Goal: Task Accomplishment & Management: Manage account settings

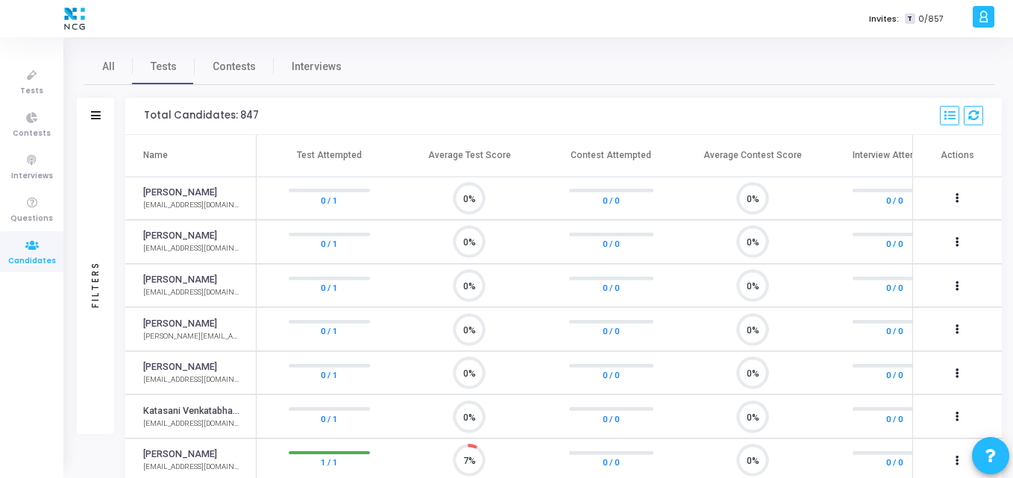
click at [26, 253] on icon at bounding box center [31, 245] width 31 height 19
click at [100, 121] on div at bounding box center [96, 116] width 10 height 13
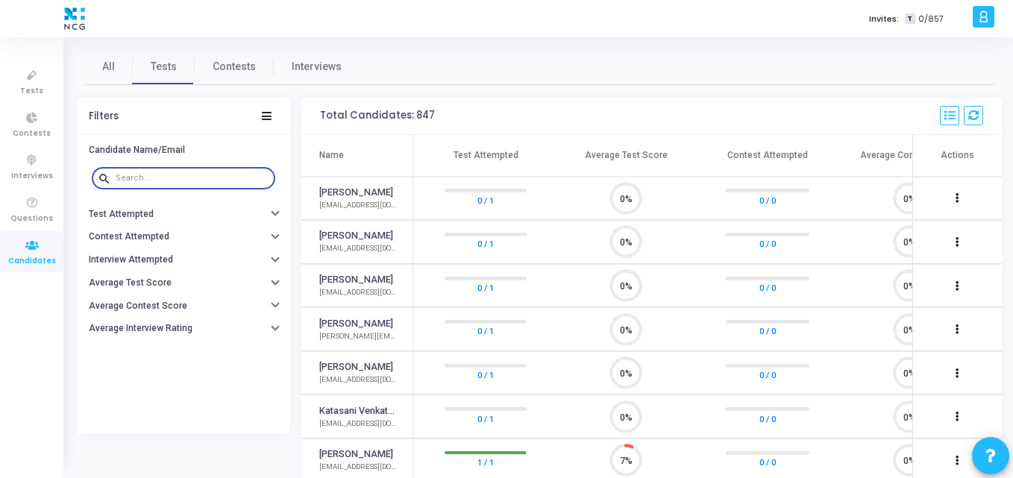
click at [163, 180] on input "text" at bounding box center [193, 178] width 154 height 9
paste input "sachitananda98@gmail.com"
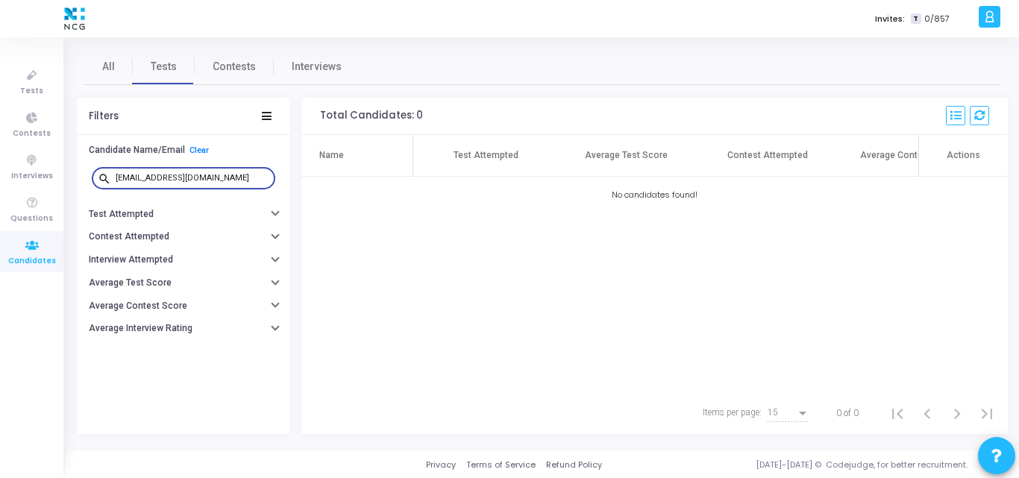
type input "sachitananda98@gmail.com"
drag, startPoint x: 242, startPoint y: 177, endPoint x: 44, endPoint y: 166, distance: 198.8
click at [44, 166] on div "Tests Contests Interviews Questions Candidates Invites: T 0/857 K Kajal Setting…" at bounding box center [509, 239] width 1019 height 478
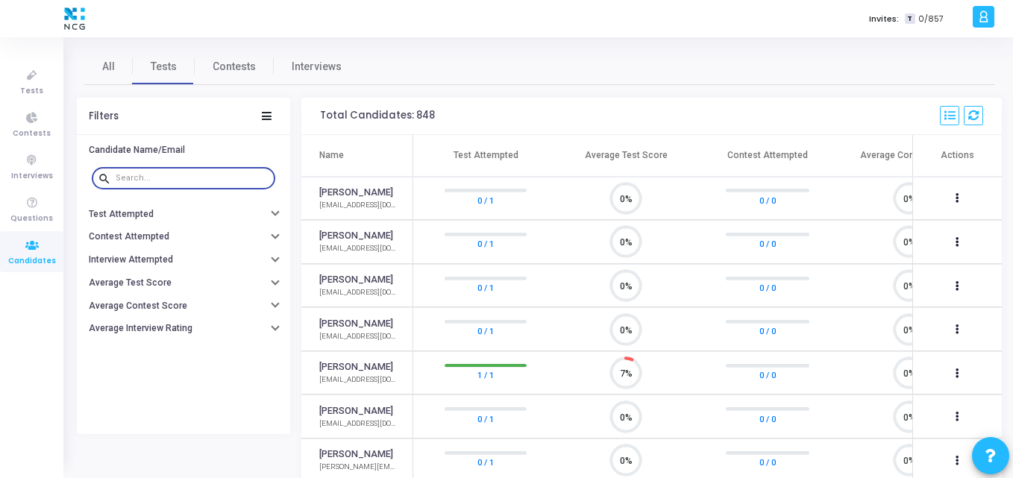
scroll to position [7, 7]
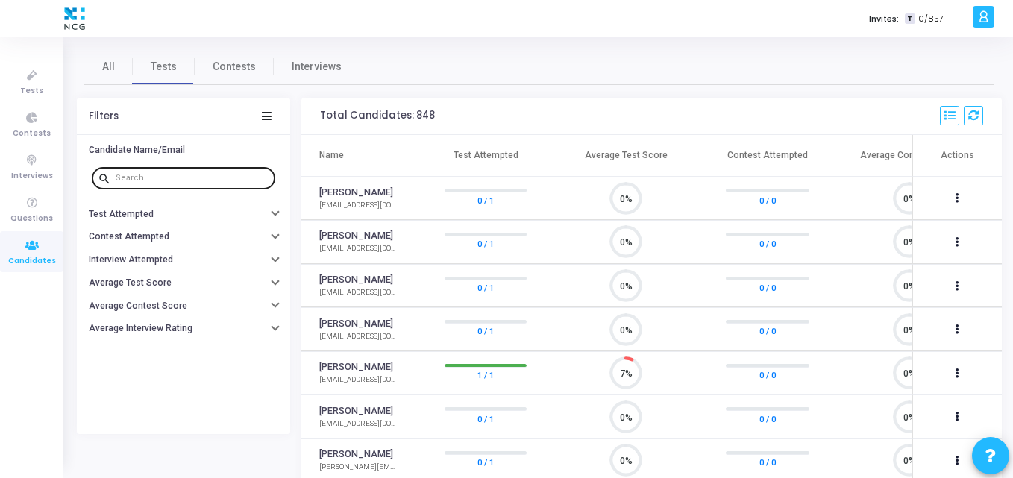
click at [199, 189] on div at bounding box center [193, 178] width 154 height 24
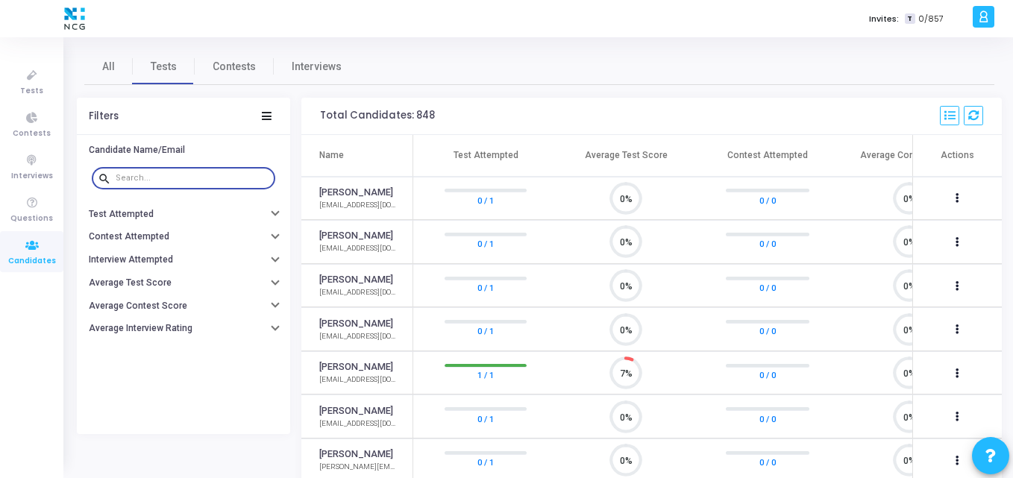
click at [195, 175] on input "text" at bounding box center [193, 178] width 154 height 9
paste input "chavanmegha605@gmaiI.com"
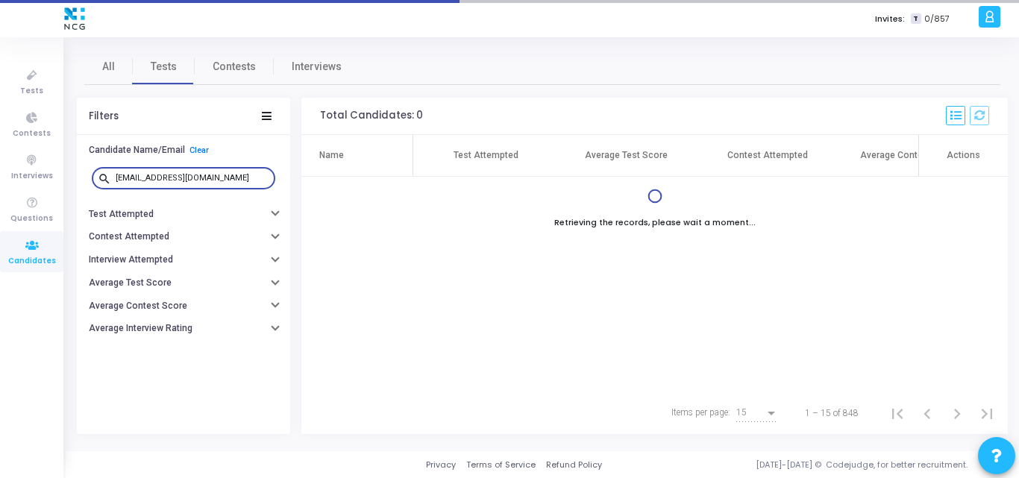
type input "chavanmegha605@gmaiI.com"
click at [532, 262] on div "Name Test Attempted Average Test Score Contest Attempted Average Contest Score …" at bounding box center [654, 263] width 706 height 257
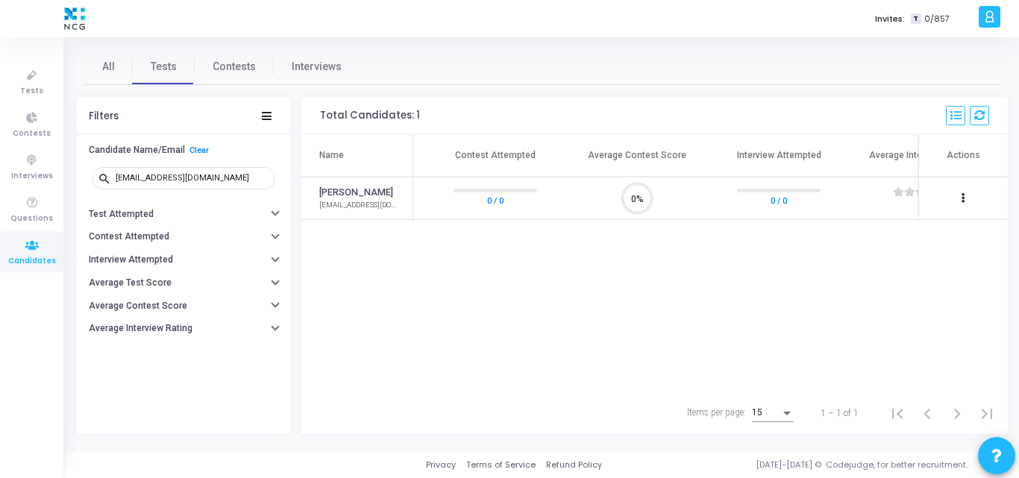
scroll to position [0, 345]
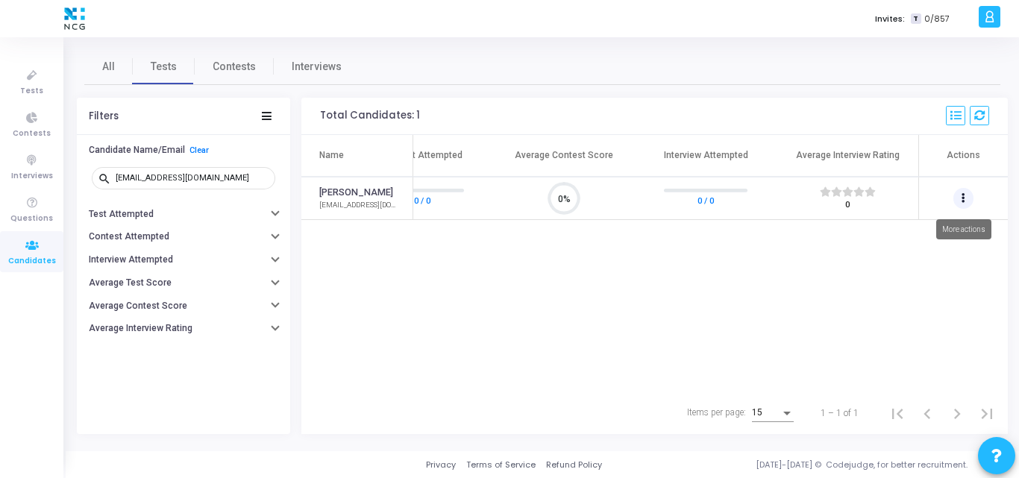
click at [965, 201] on icon at bounding box center [964, 198] width 4 height 7
click at [876, 269] on div at bounding box center [509, 239] width 1019 height 478
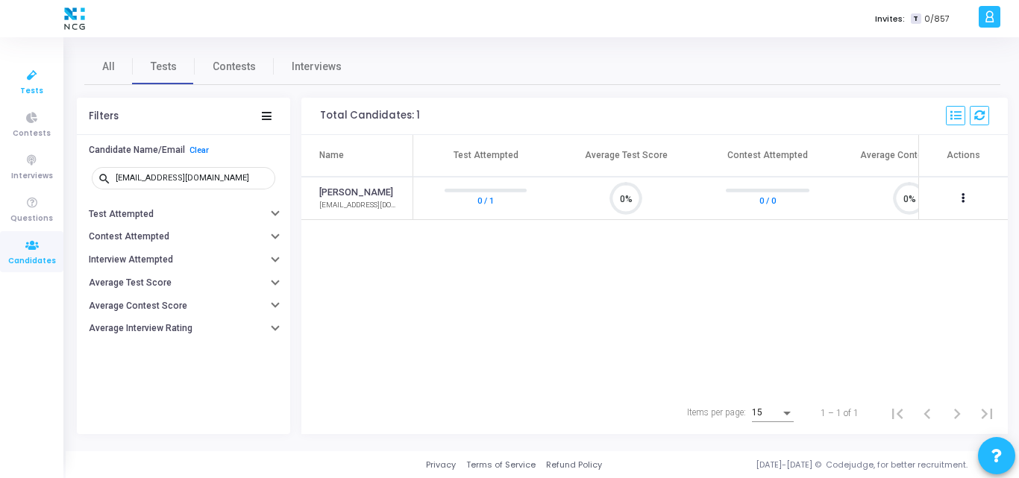
click at [37, 81] on icon at bounding box center [31, 75] width 31 height 19
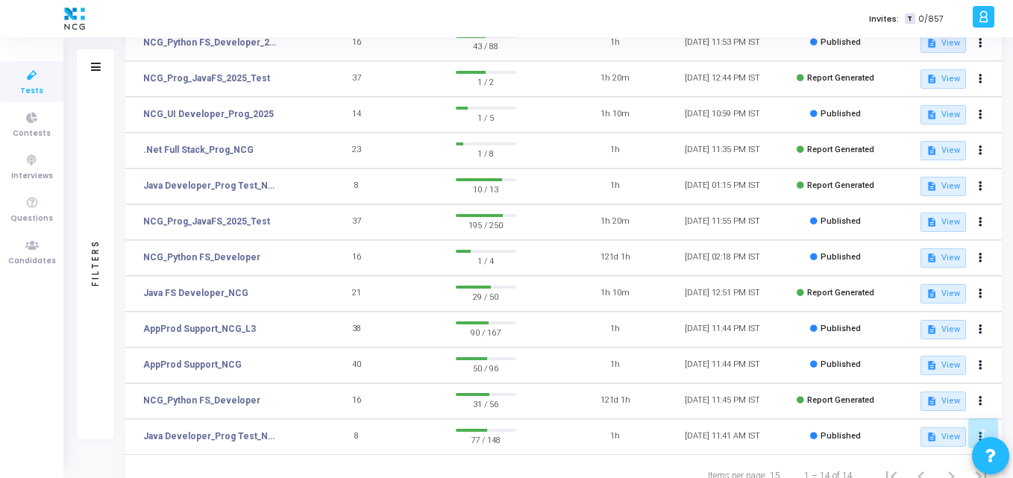
scroll to position [257, 0]
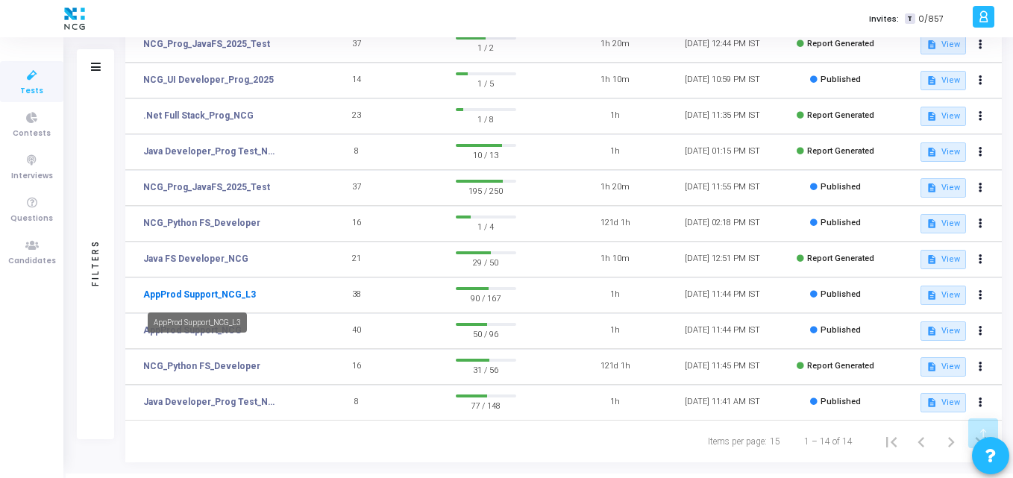
click at [223, 292] on link "AppProd Support_NCG_L3" at bounding box center [199, 294] width 113 height 13
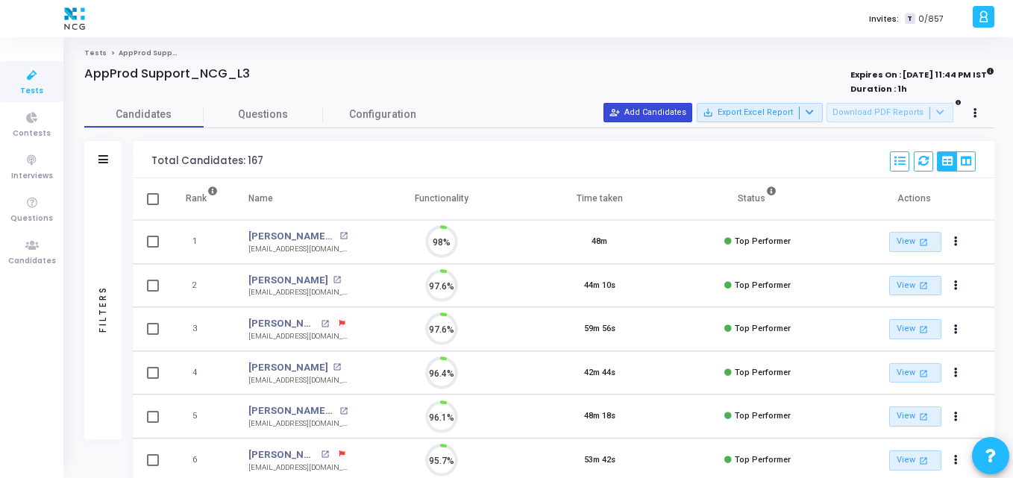
scroll to position [31, 38]
drag, startPoint x: 648, startPoint y: 93, endPoint x: 650, endPoint y: 111, distance: 18.0
click at [650, 111] on button "person_add_alt Add Candidates" at bounding box center [648, 112] width 89 height 19
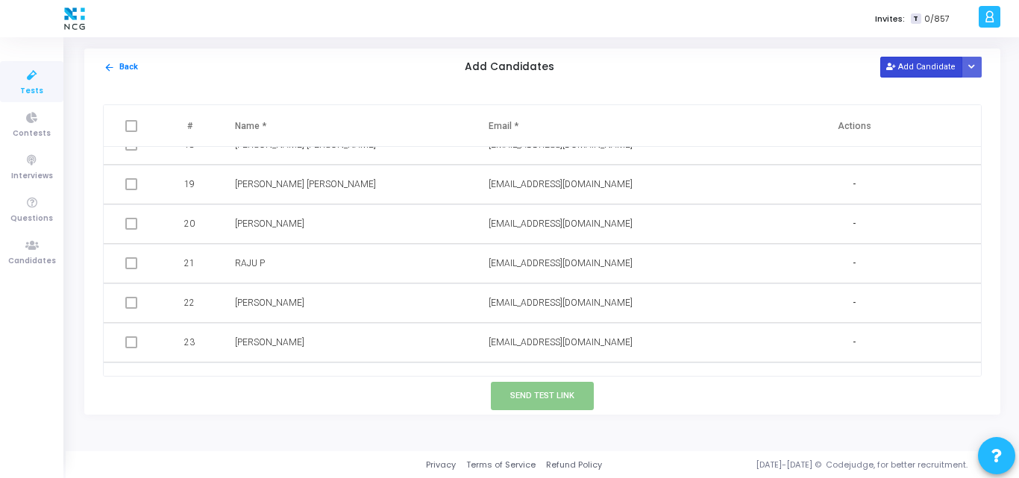
click at [939, 59] on button "Add Candidate" at bounding box center [921, 67] width 82 height 20
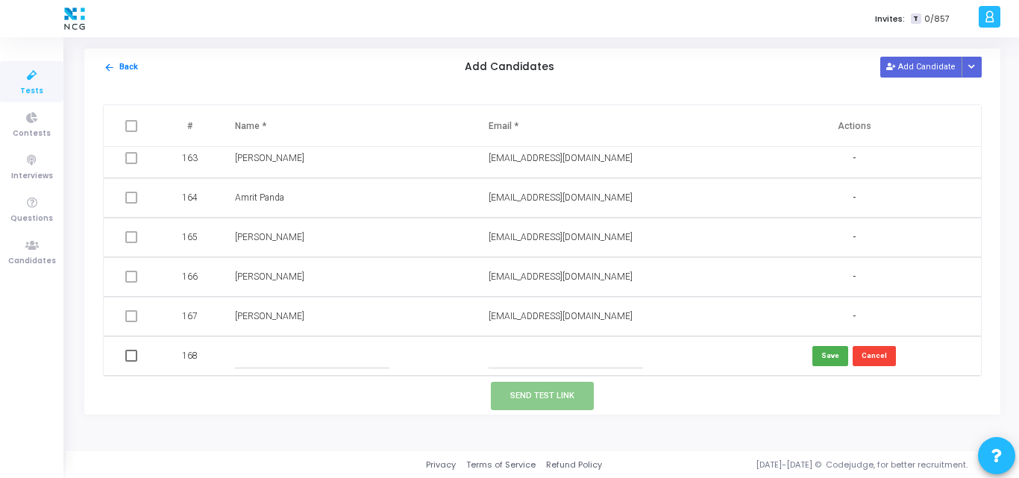
click at [508, 357] on input "text" at bounding box center [566, 356] width 154 height 25
paste input "chavanmegha605@gmaiI.com"
type input "chavanmegha605@gmaiI.com"
click at [305, 348] on input "text" at bounding box center [312, 356] width 154 height 25
click at [337, 358] on input "text" at bounding box center [312, 356] width 154 height 25
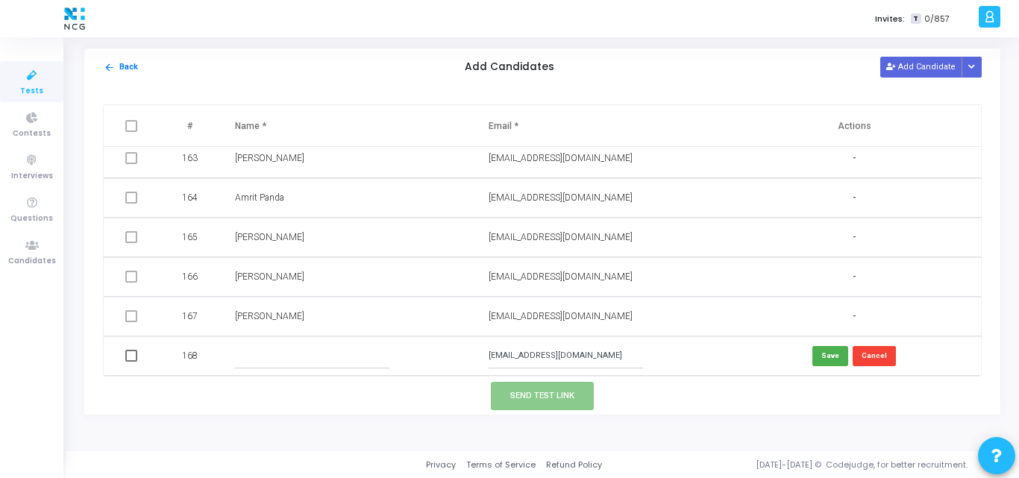
click at [305, 354] on input "text" at bounding box center [312, 356] width 154 height 25
paste input "Megha Gajanan Chavan"
type input "Megha Gajanan Chavan"
click at [815, 351] on button "Save" at bounding box center [830, 356] width 36 height 20
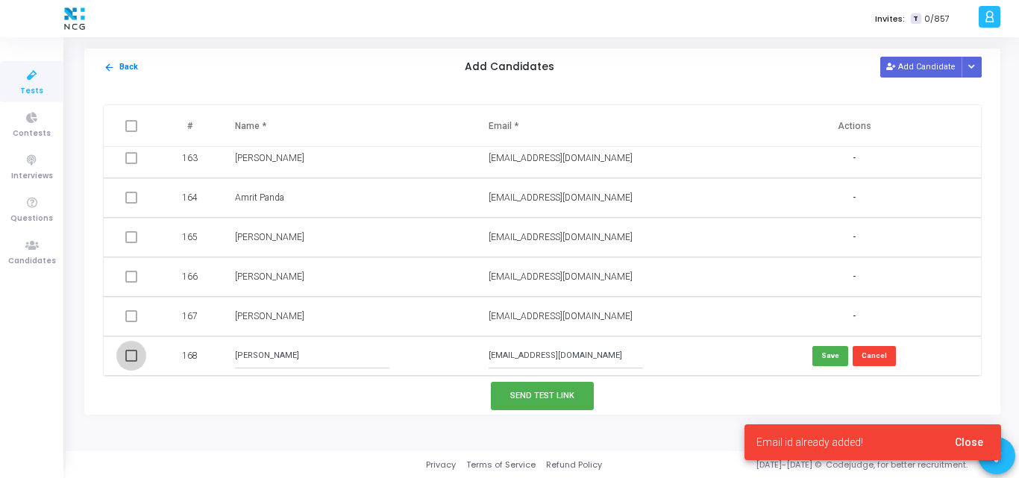
click at [130, 357] on span at bounding box center [131, 356] width 12 height 12
click at [131, 362] on input "checkbox" at bounding box center [131, 362] width 1 height 1
checkbox input "true"
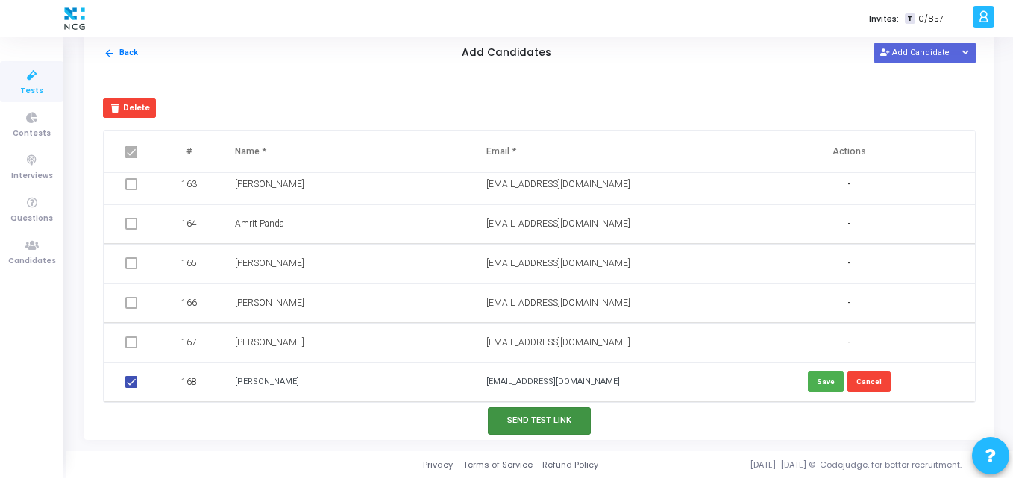
click at [539, 415] on button "Send Test Link" at bounding box center [539, 421] width 103 height 28
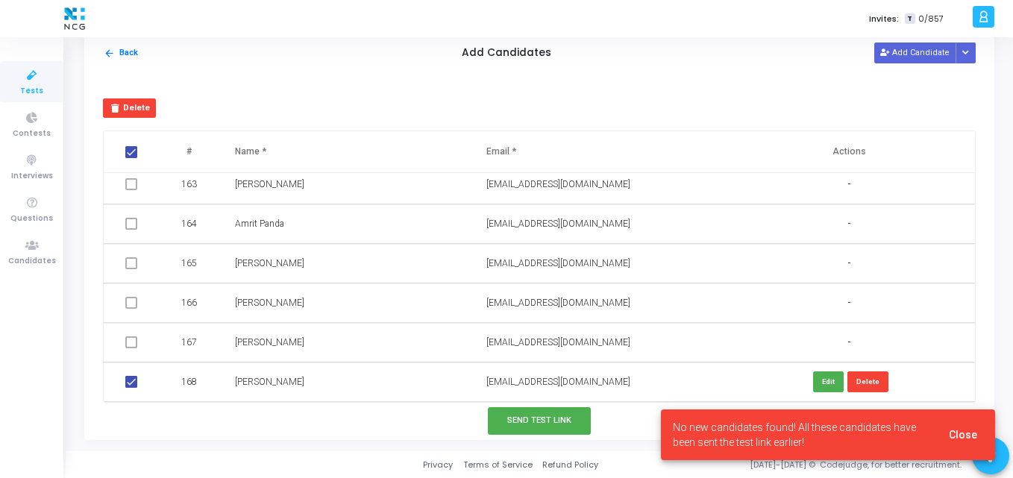
click at [277, 392] on td "Megha Gajanan Chavan" at bounding box center [345, 383] width 251 height 40
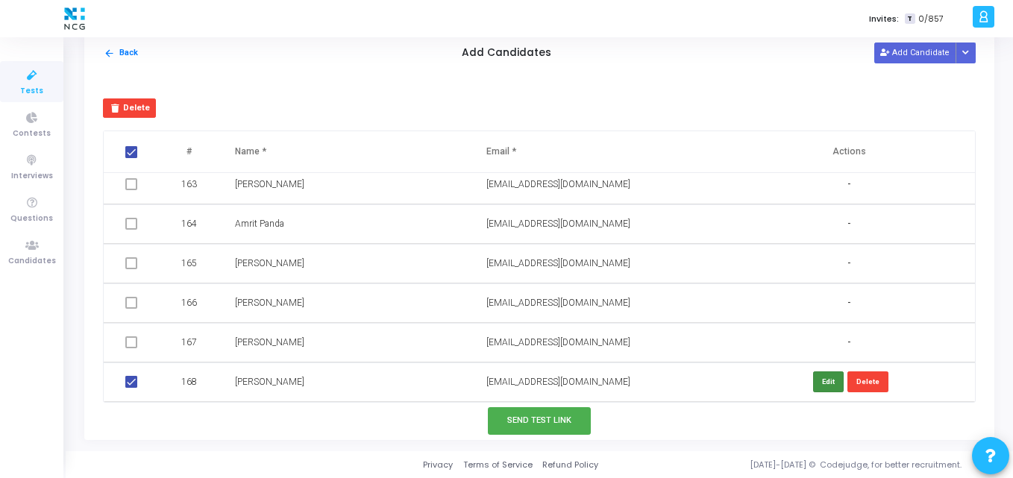
click at [821, 389] on button "Edit" at bounding box center [828, 382] width 31 height 20
click at [283, 375] on input "Megha Gajanan Chavan" at bounding box center [311, 382] width 153 height 25
type input "Megha Chavan"
click at [826, 385] on button "Save" at bounding box center [826, 382] width 36 height 20
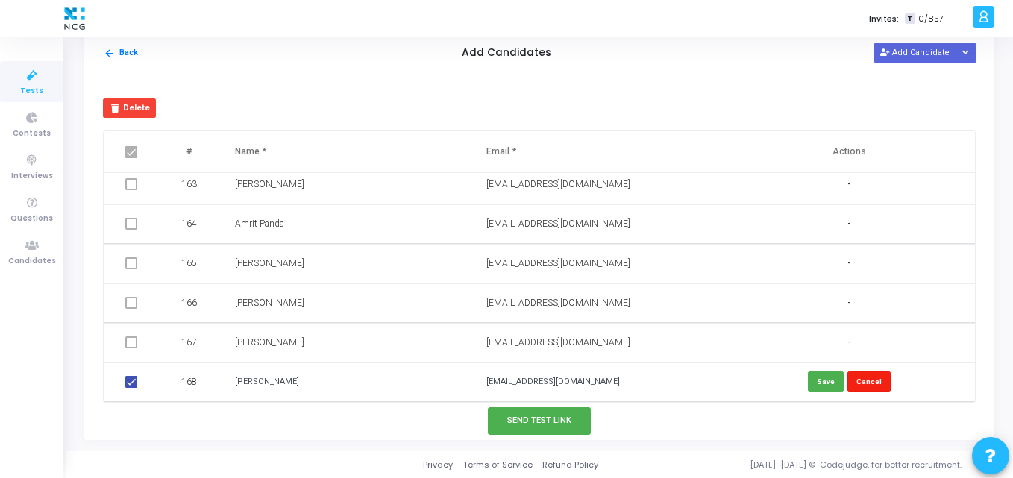
click at [865, 377] on button "Cancel" at bounding box center [868, 382] width 43 height 20
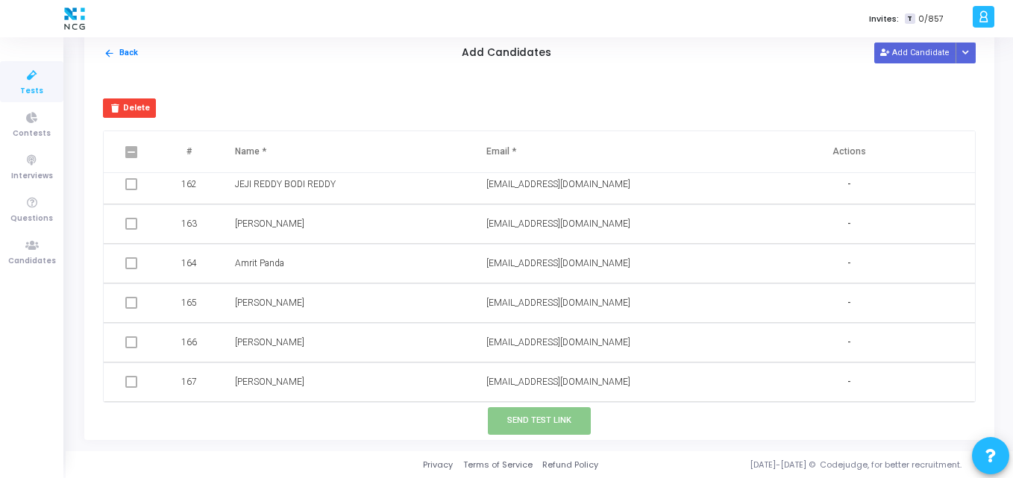
click at [127, 340] on span at bounding box center [131, 342] width 12 height 12
click at [132, 341] on span at bounding box center [131, 342] width 12 height 12
click at [132, 348] on span at bounding box center [131, 342] width 12 height 12
click at [918, 52] on button "Add Candidate" at bounding box center [915, 53] width 82 height 20
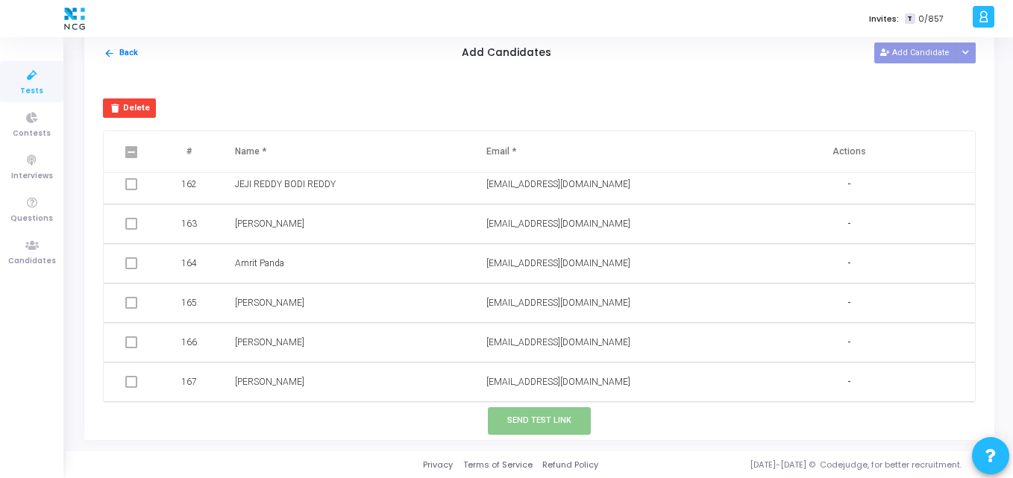
scroll to position [6413, 0]
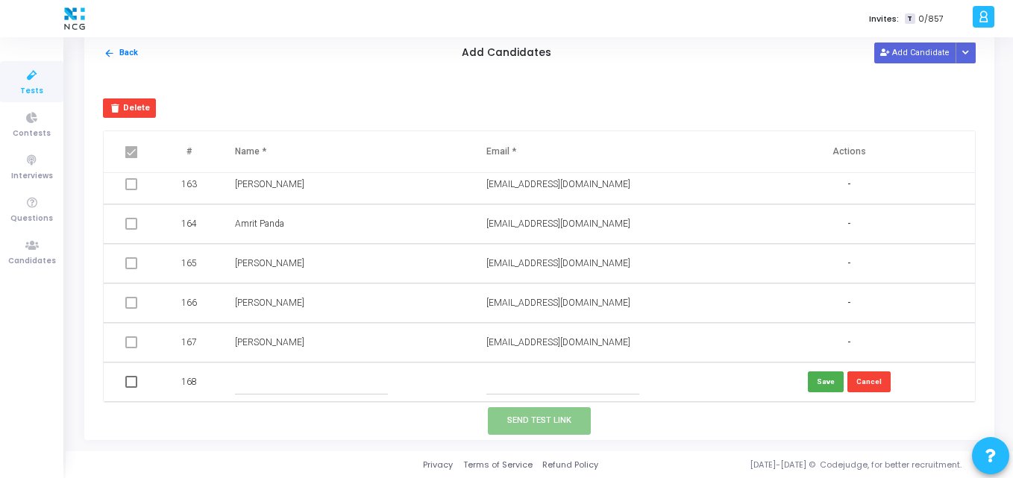
click at [128, 340] on span at bounding box center [131, 342] width 12 height 12
click at [131, 339] on span at bounding box center [131, 342] width 12 height 12
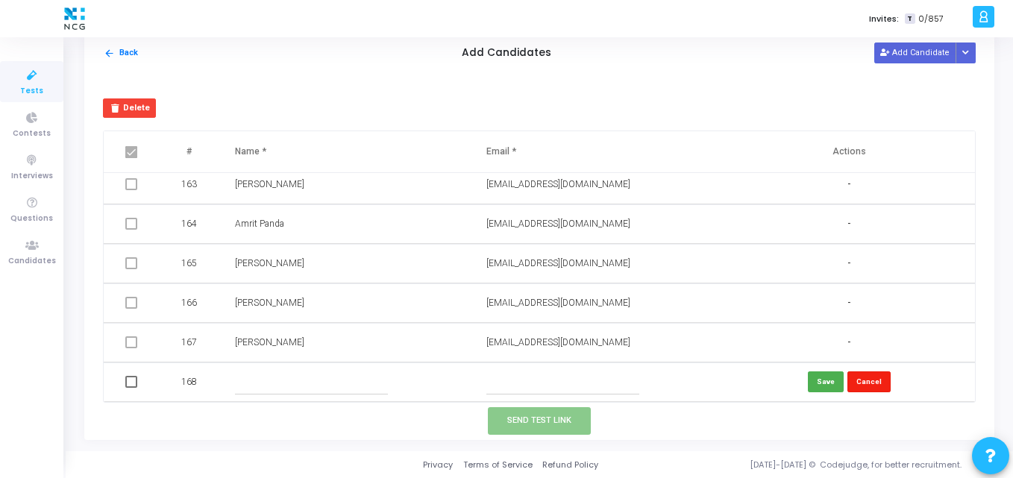
click at [864, 382] on button "Cancel" at bounding box center [868, 382] width 43 height 20
checkbox input "false"
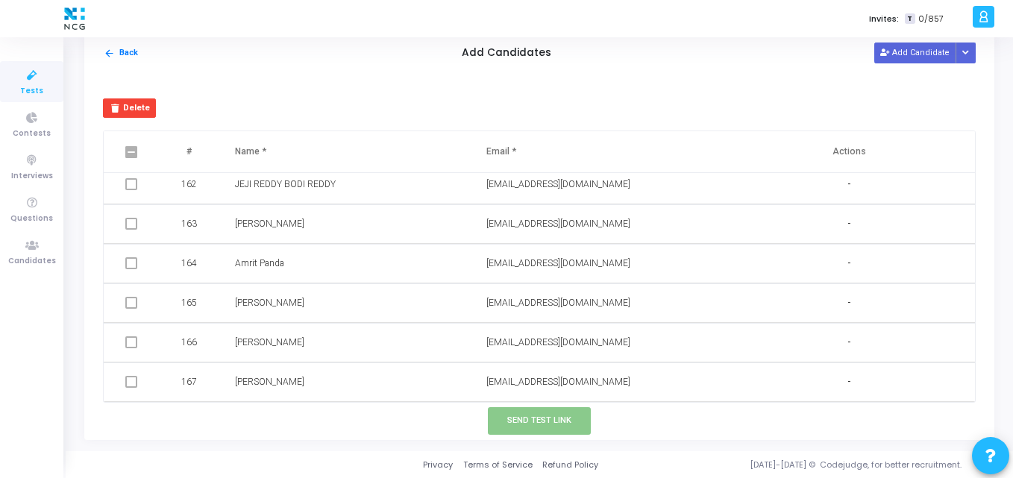
scroll to position [6374, 0]
click at [134, 381] on span at bounding box center [131, 382] width 12 height 12
click at [289, 359] on td "Megha Gajanan Chavan" at bounding box center [345, 343] width 251 height 40
click at [277, 84] on div "Delete # Name * Email * Actions 1 VAIBHAV ARUN KARDAK vaibhavkardak70@gmail.com…" at bounding box center [539, 237] width 910 height 331
click at [119, 46] on button "arrow_back Back" at bounding box center [121, 53] width 36 height 14
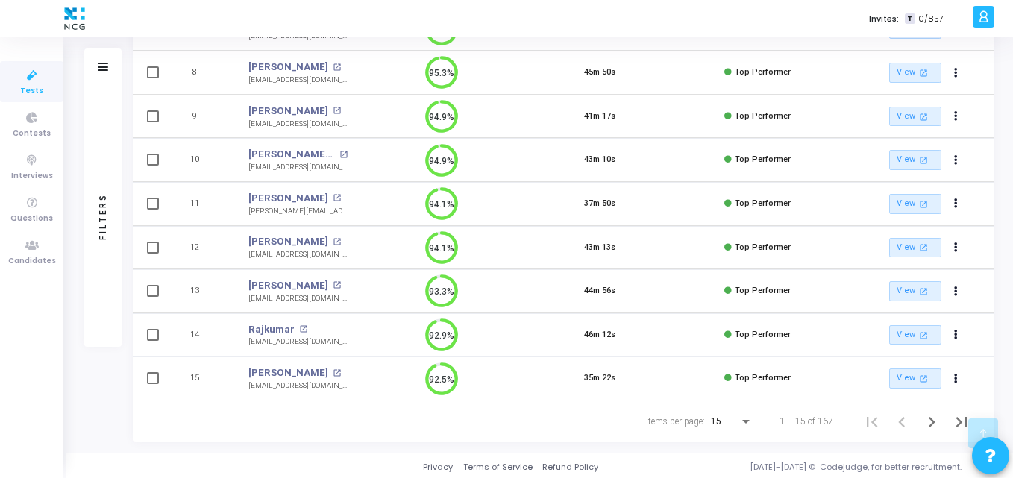
scroll to position [476, 0]
click at [962, 412] on icon "Last page" at bounding box center [961, 421] width 21 height 21
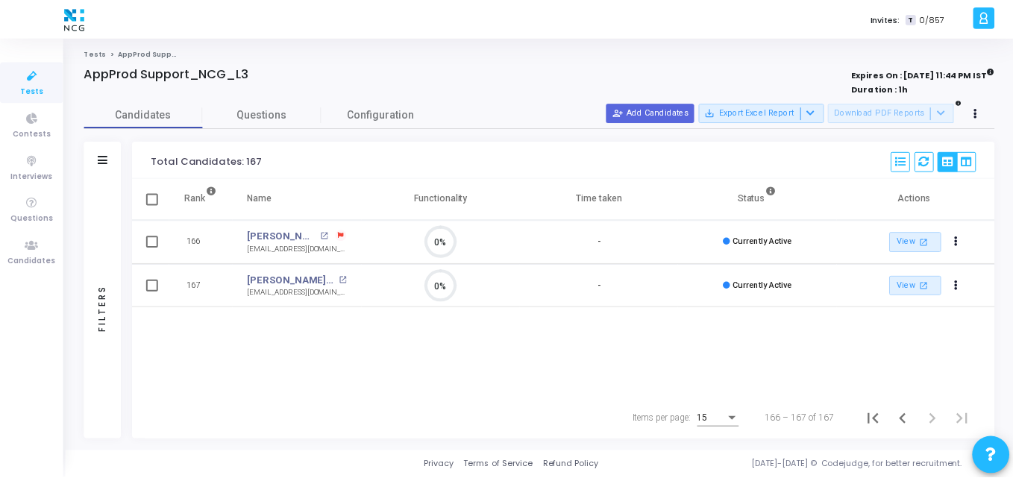
scroll to position [31, 38]
click at [31, 85] on span "Tests" at bounding box center [31, 91] width 23 height 13
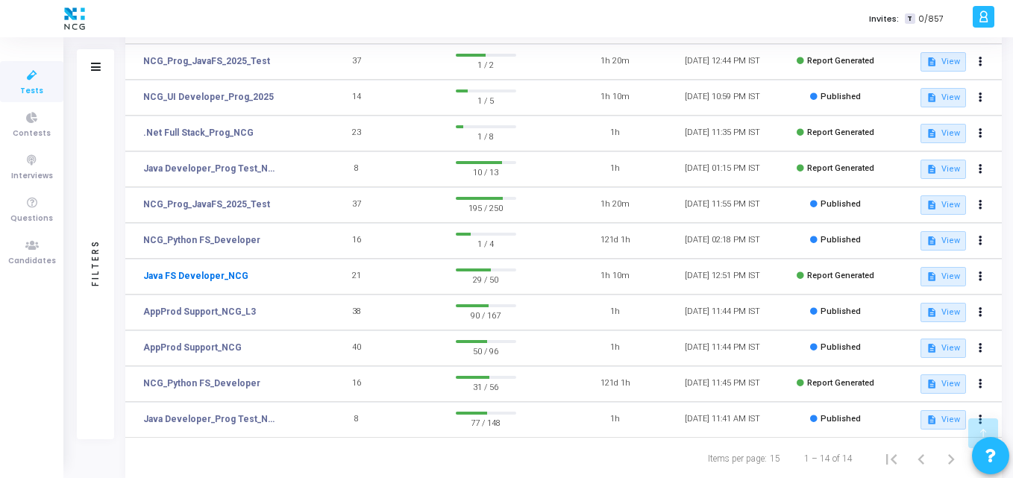
scroll to position [241, 0]
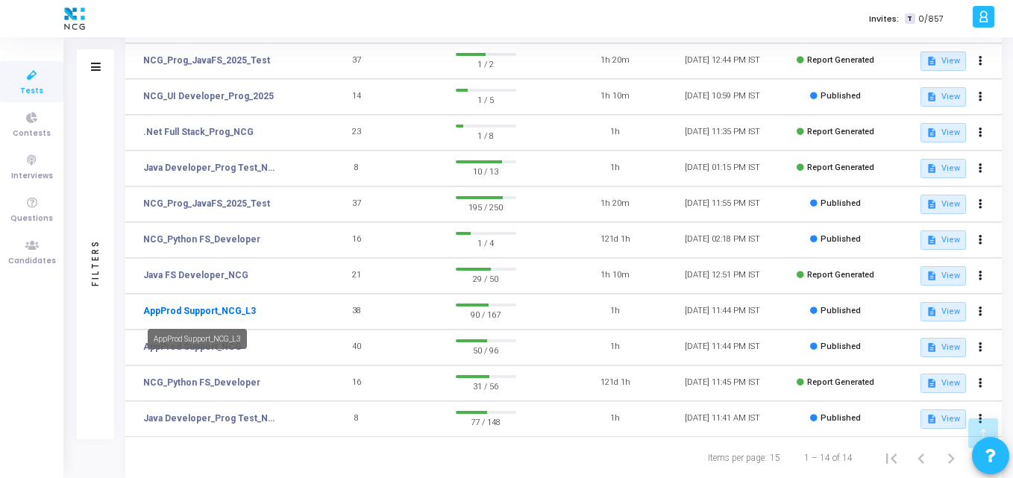
click at [209, 314] on link "AppProd Support_NCG_L3" at bounding box center [199, 310] width 113 height 13
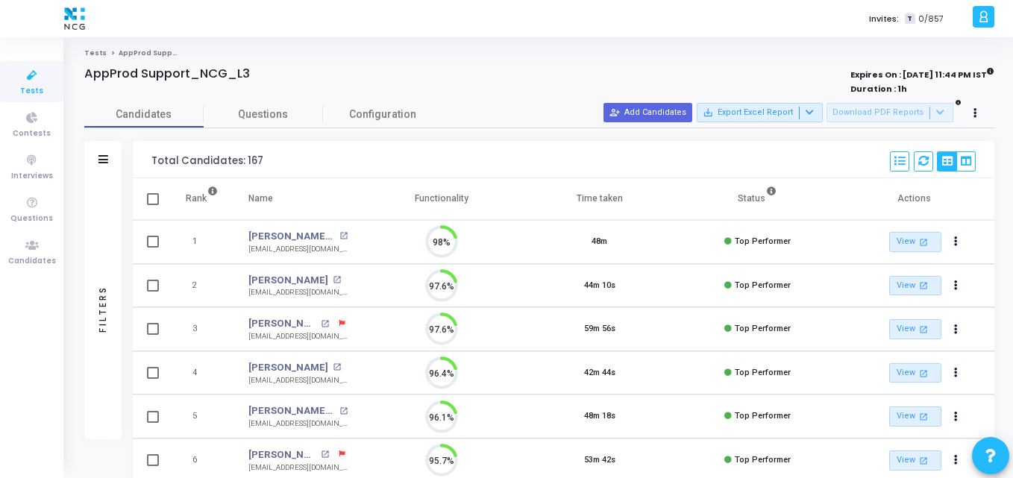
scroll to position [31, 38]
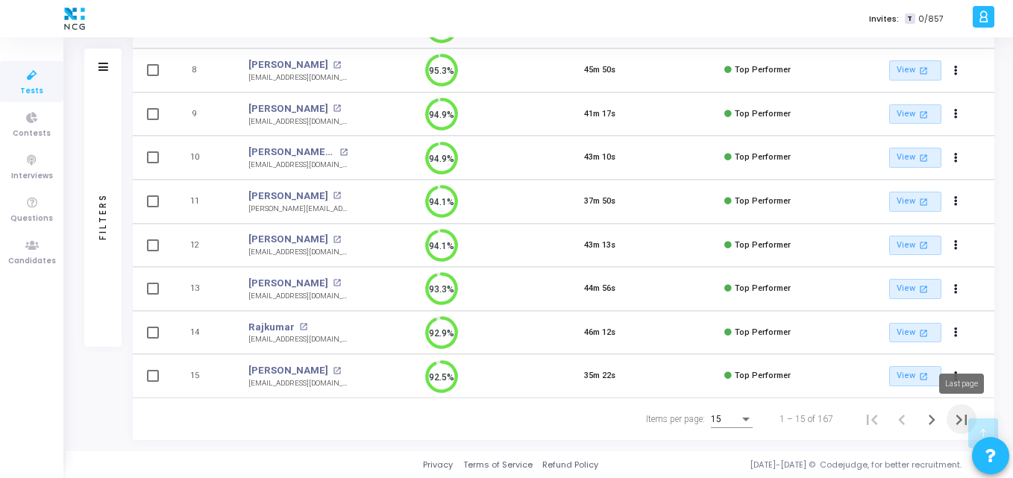
click at [956, 418] on icon "Last page" at bounding box center [961, 420] width 21 height 21
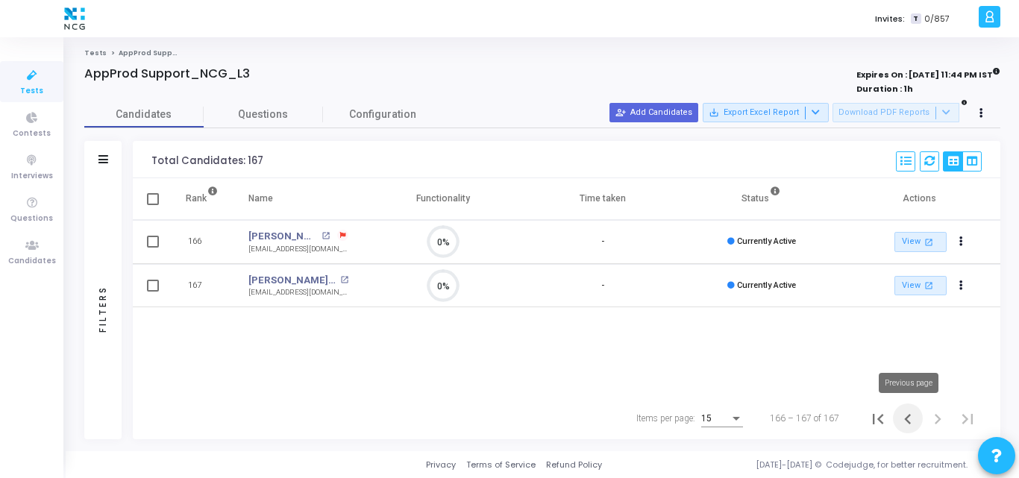
click at [904, 416] on icon "Previous page" at bounding box center [907, 419] width 21 height 21
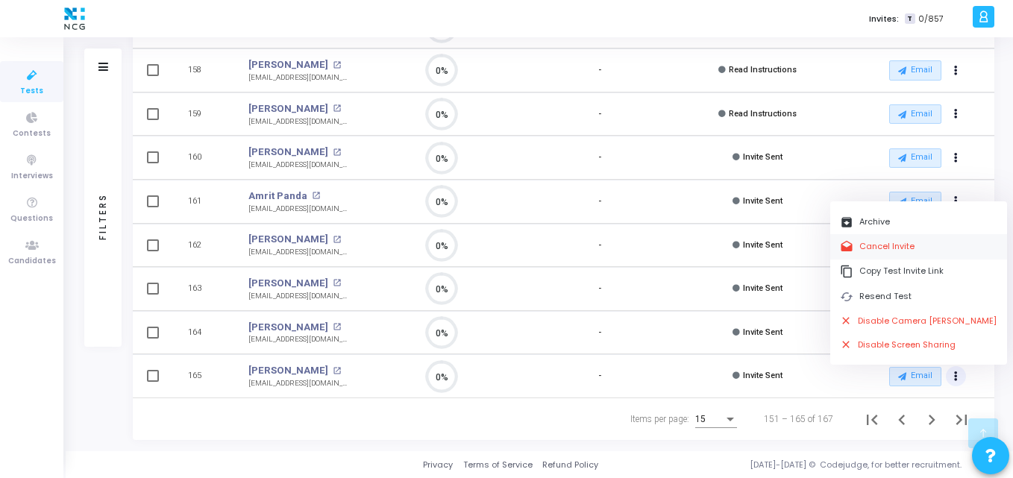
click at [883, 238] on button "drafts Cancel Invite" at bounding box center [918, 246] width 177 height 25
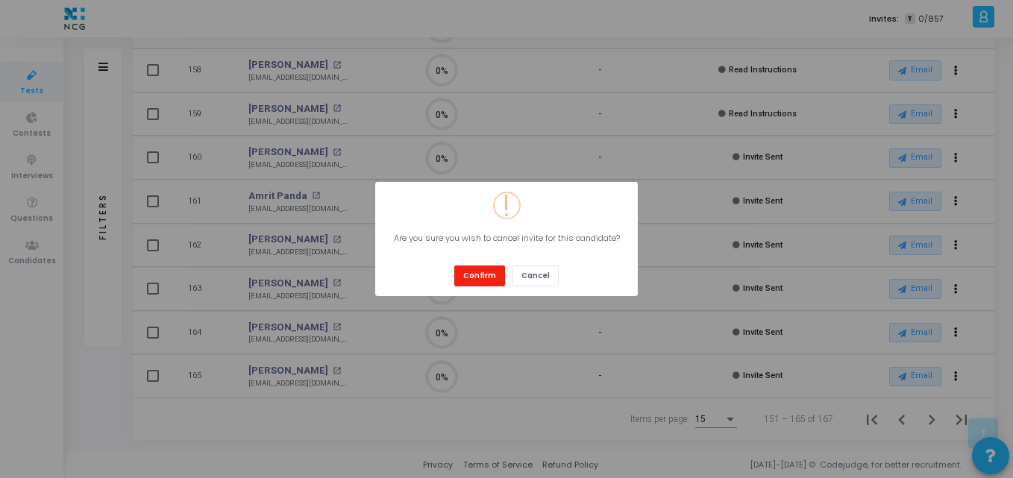
click at [483, 279] on button "Confirm" at bounding box center [479, 276] width 51 height 20
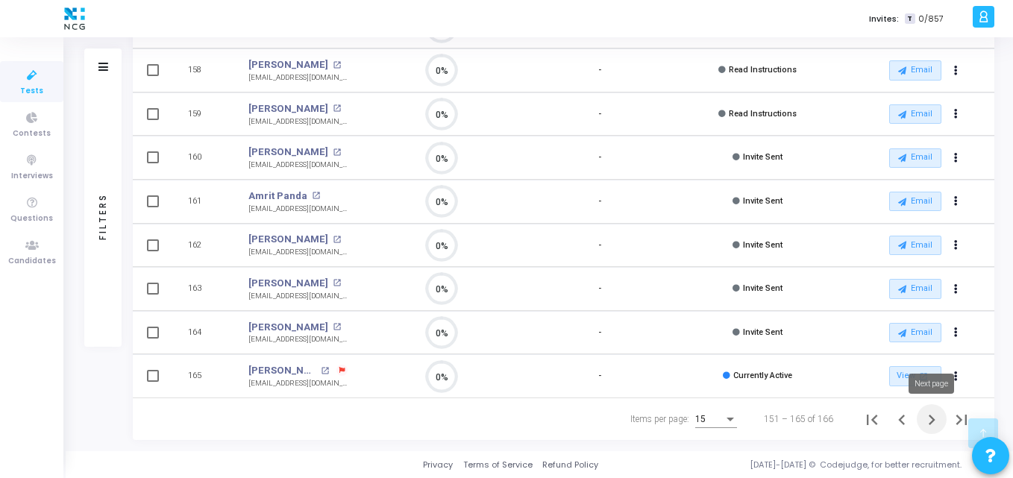
click at [937, 416] on icon "Next page" at bounding box center [931, 420] width 21 height 21
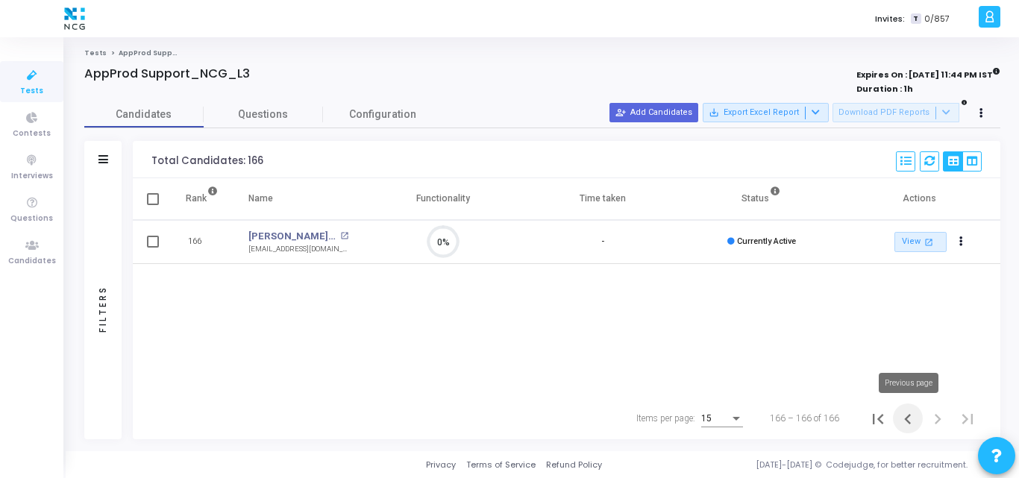
click at [904, 417] on icon "Previous page" at bounding box center [907, 419] width 21 height 21
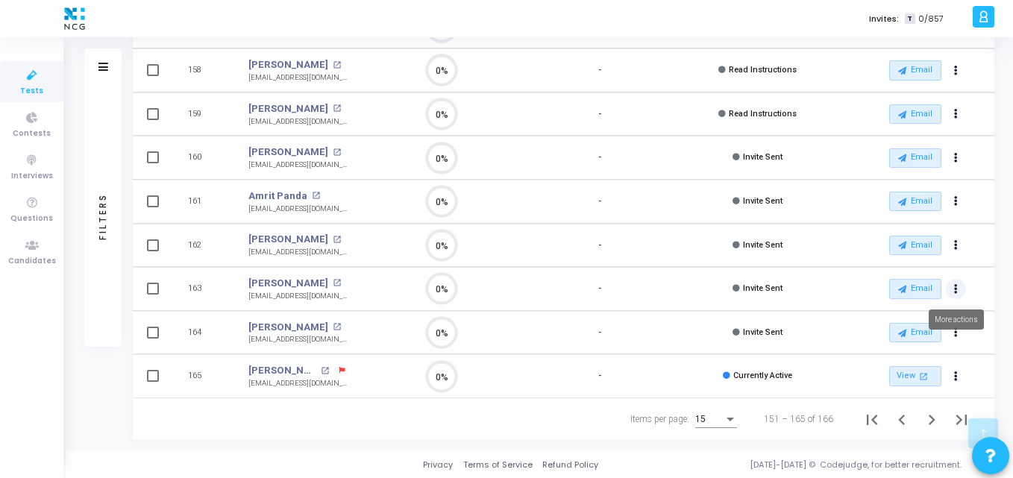
click at [953, 289] on button "Actions" at bounding box center [956, 289] width 21 height 21
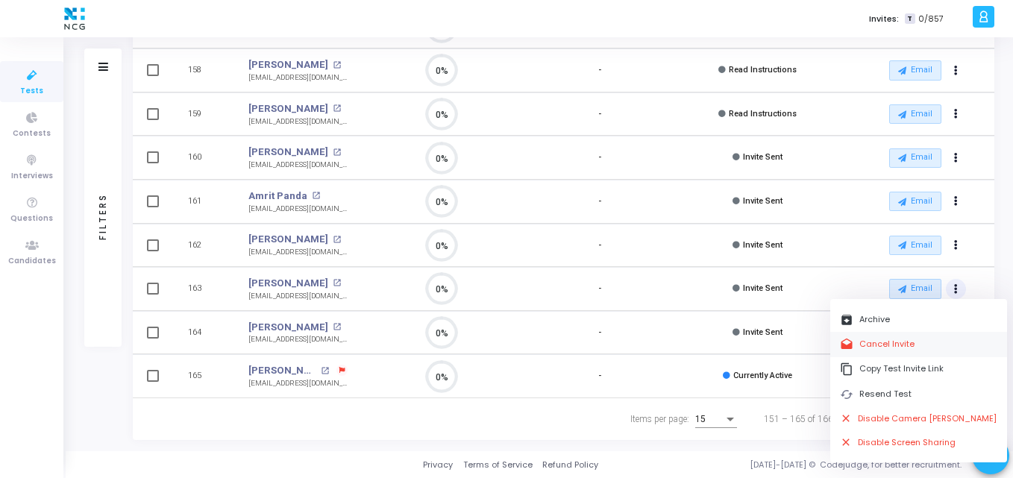
click at [885, 342] on button "drafts Cancel Invite" at bounding box center [918, 344] width 177 height 25
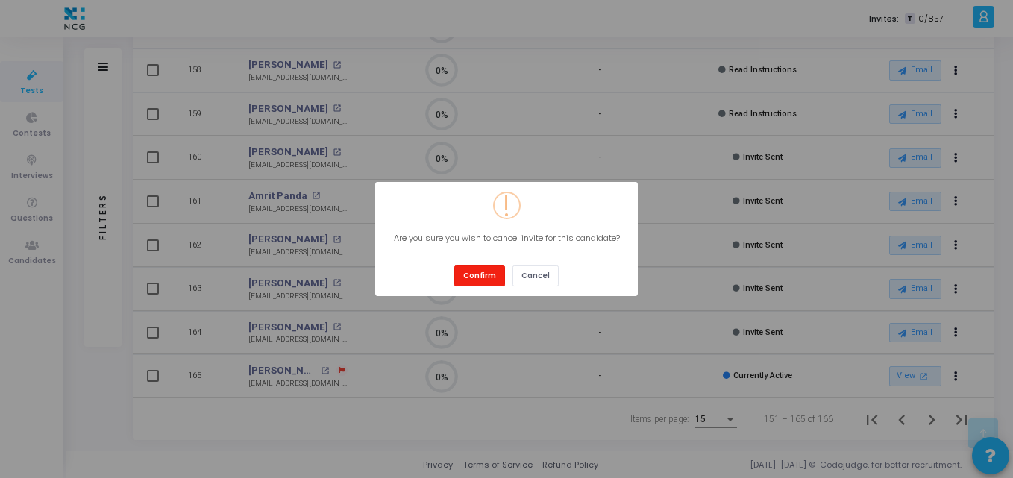
click at [477, 275] on button "Confirm" at bounding box center [479, 276] width 51 height 20
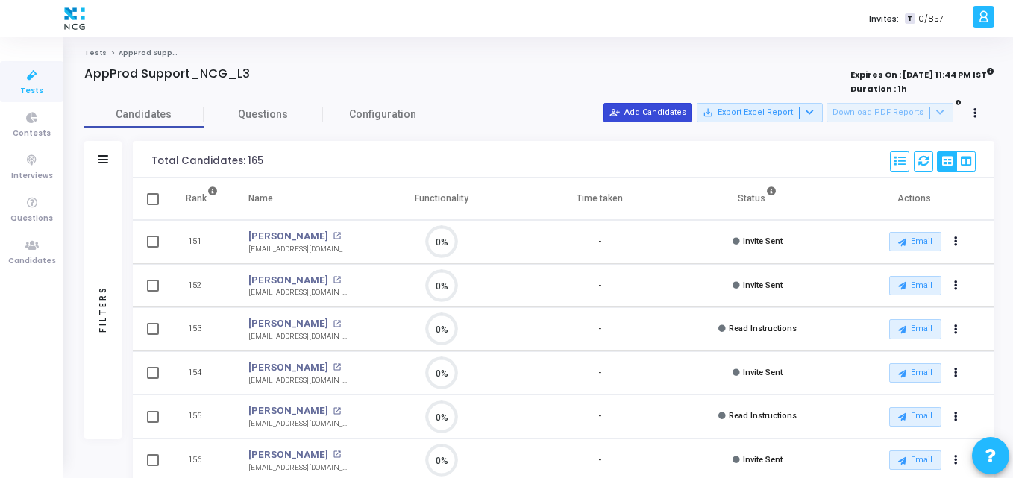
click at [660, 107] on button "person_add_alt Add Candidates" at bounding box center [648, 112] width 89 height 19
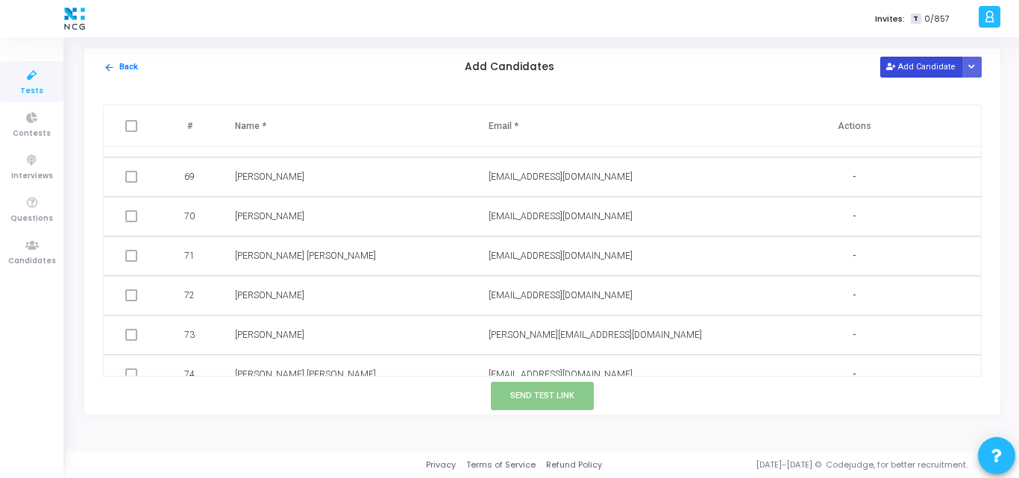
click at [917, 73] on button "Add Candidate" at bounding box center [921, 67] width 82 height 20
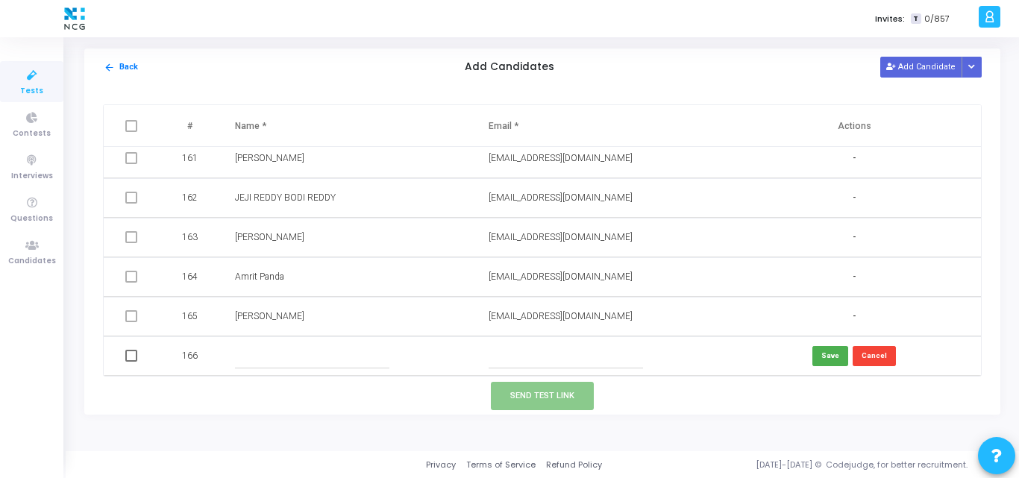
click at [507, 348] on input "text" at bounding box center [566, 356] width 154 height 25
paste input "chavanmegha605@gmaiI.com"
type input "chavanmegha605@gmaiI.com"
click at [278, 348] on input "text" at bounding box center [312, 356] width 154 height 25
paste input "Megha Gajanan Chavan"
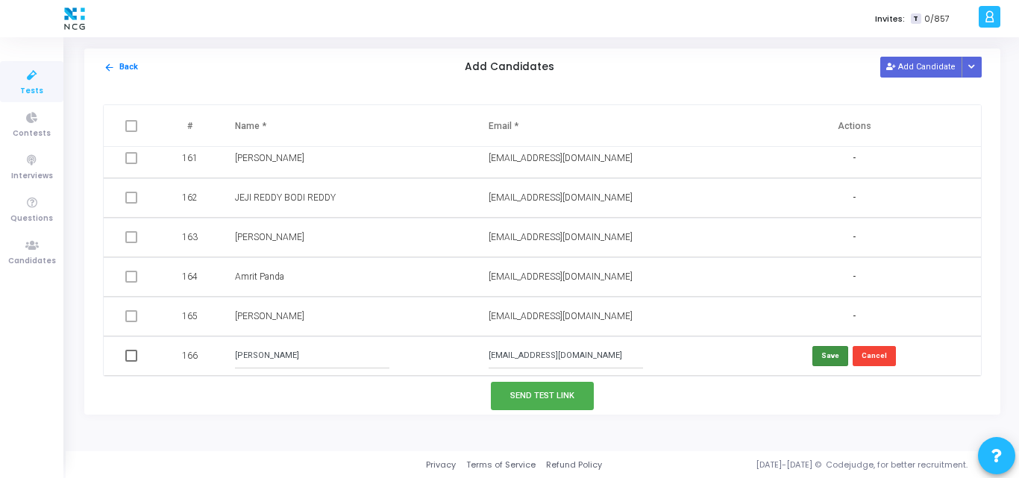
type input "Megha Gajanan Chavan"
click at [825, 347] on button "Save" at bounding box center [830, 356] width 36 height 20
click at [130, 356] on span at bounding box center [131, 356] width 12 height 12
click at [131, 362] on input "checkbox" at bounding box center [131, 362] width 1 height 1
checkbox input "true"
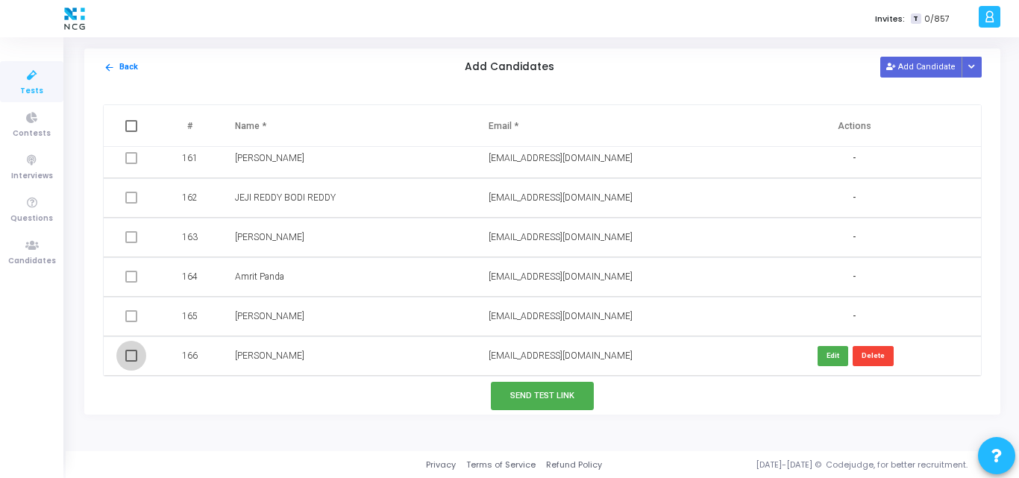
checkbox input "true"
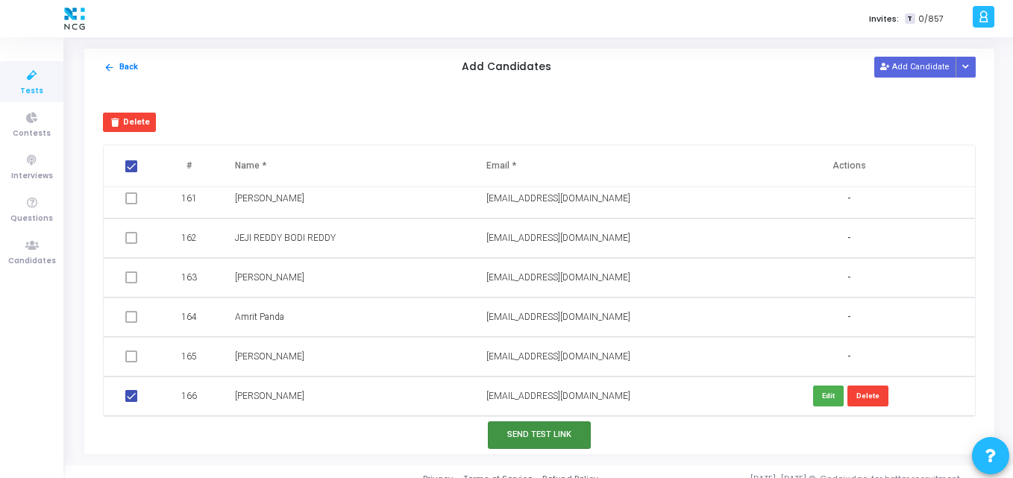
click at [518, 447] on button "Send Test Link" at bounding box center [539, 435] width 103 height 28
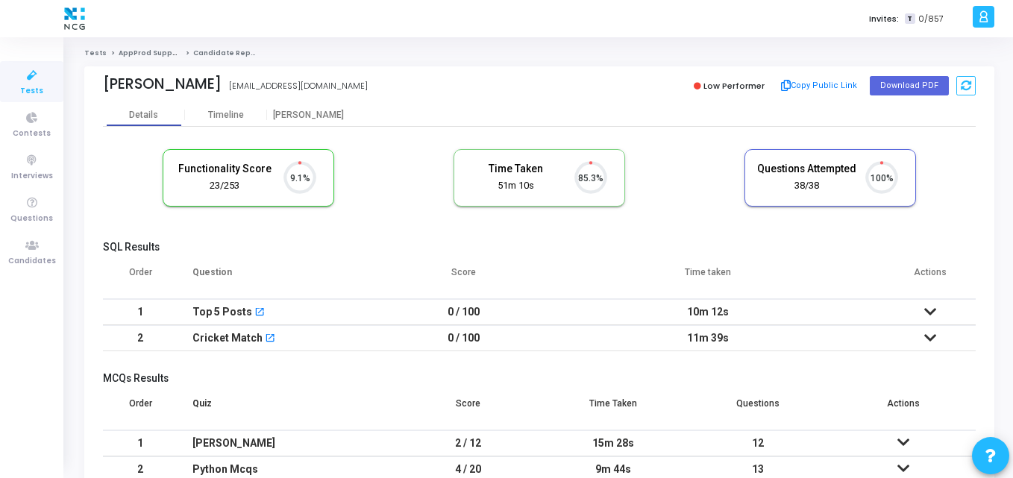
scroll to position [31, 38]
click at [303, 229] on cj-candidate-results "Functionality Score 23/253 9.1% Time Taken calculated once the test is complete…" at bounding box center [539, 329] width 873 height 375
click at [386, 287] on th "Question" at bounding box center [287, 278] width 219 height 42
click at [387, 285] on th "Question" at bounding box center [287, 278] width 219 height 42
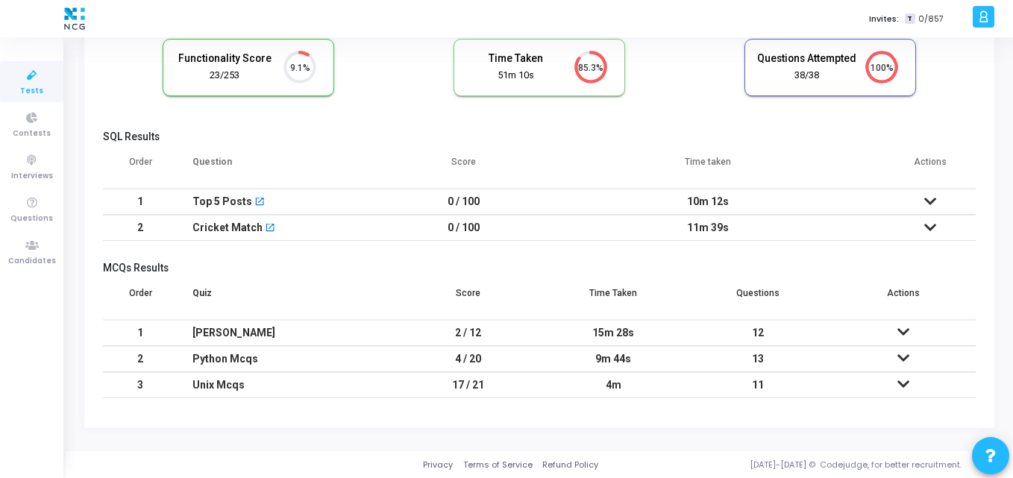
click at [392, 278] on th "Quiz" at bounding box center [287, 299] width 219 height 42
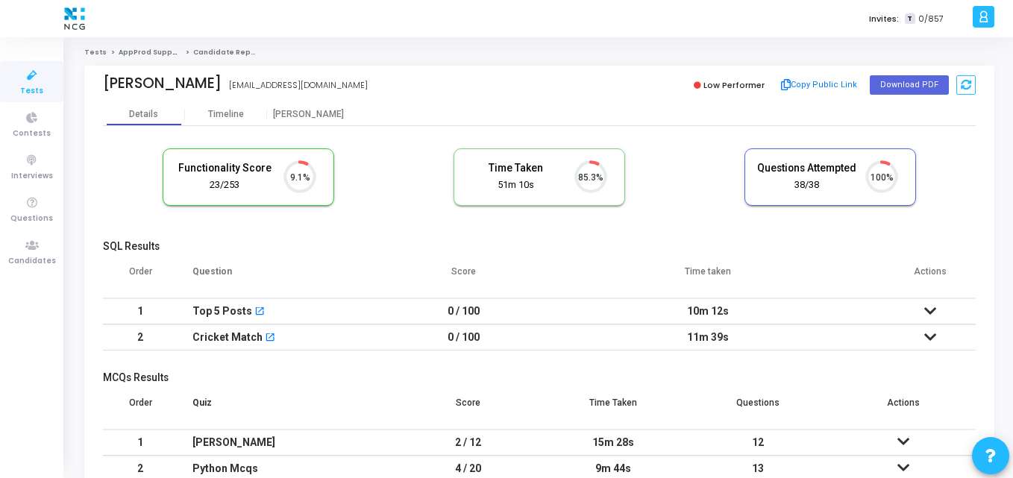
scroll to position [31, 38]
click at [510, 268] on th "Score" at bounding box center [463, 278] width 135 height 42
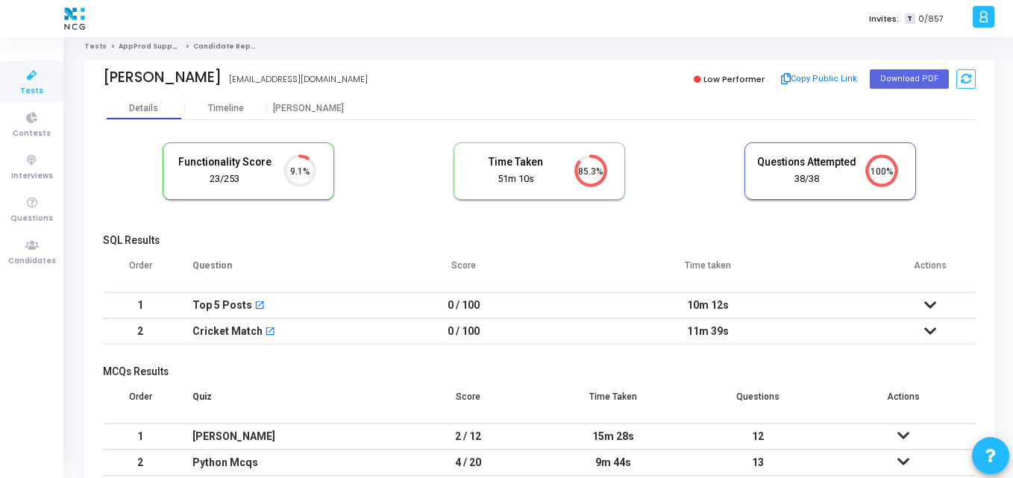
scroll to position [6, 0]
click at [40, 98] on link "Tests" at bounding box center [31, 81] width 63 height 41
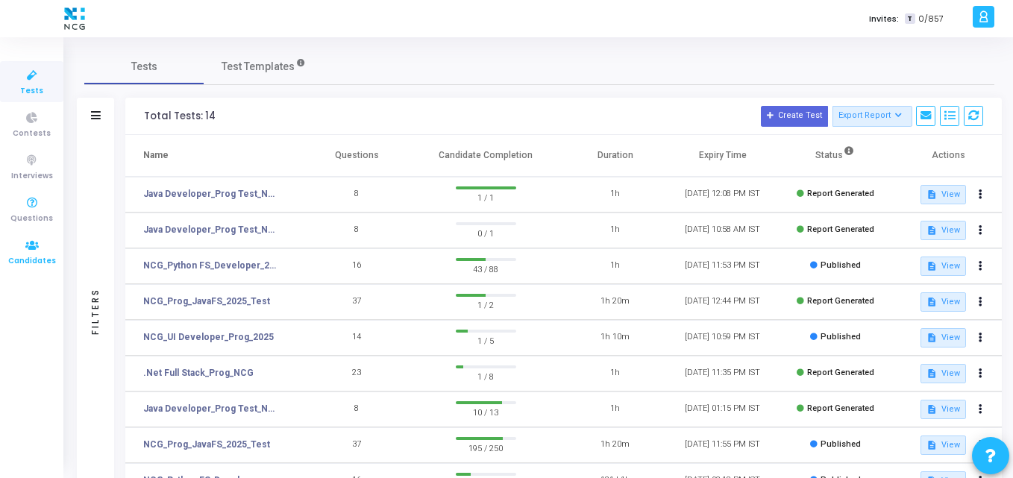
click at [37, 239] on icon at bounding box center [31, 245] width 31 height 19
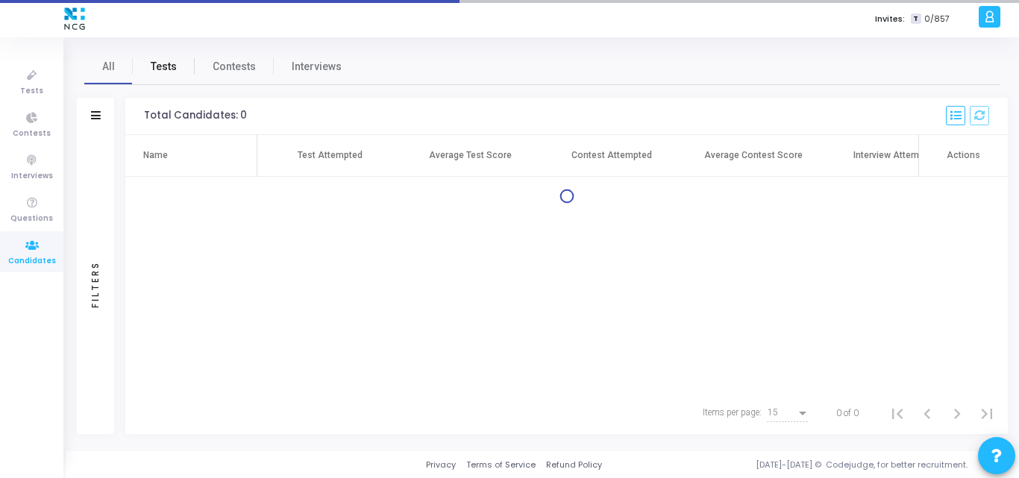
click at [165, 75] on link "Tests" at bounding box center [164, 66] width 62 height 36
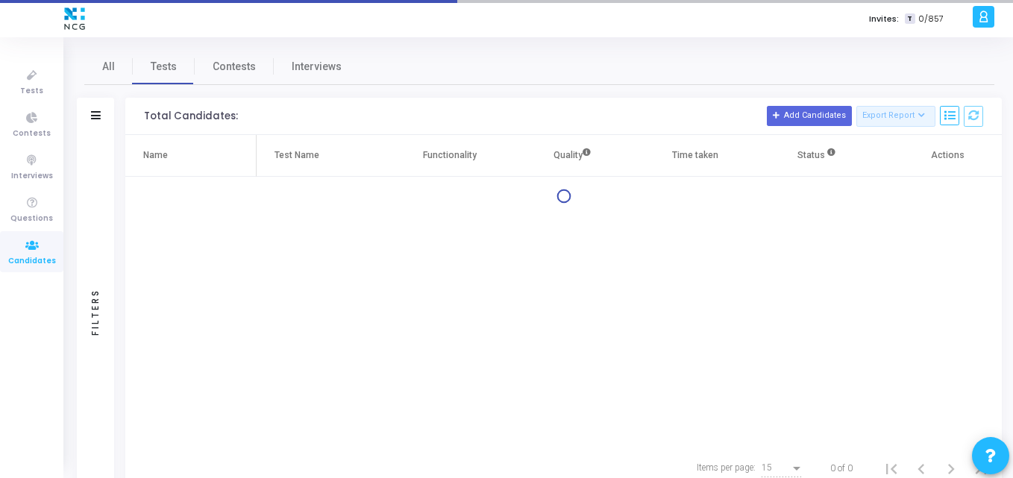
click at [91, 122] on div "Filters" at bounding box center [95, 116] width 37 height 37
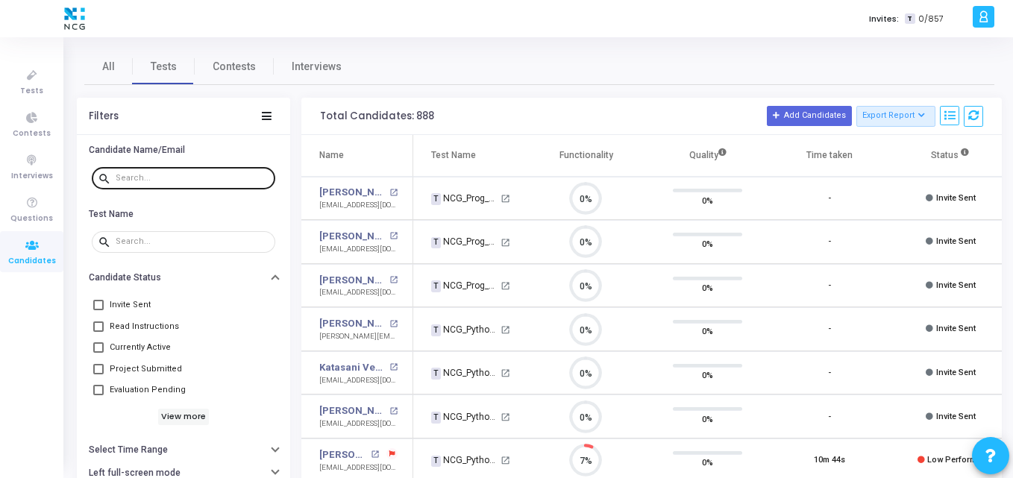
click at [170, 184] on div at bounding box center [193, 178] width 154 height 24
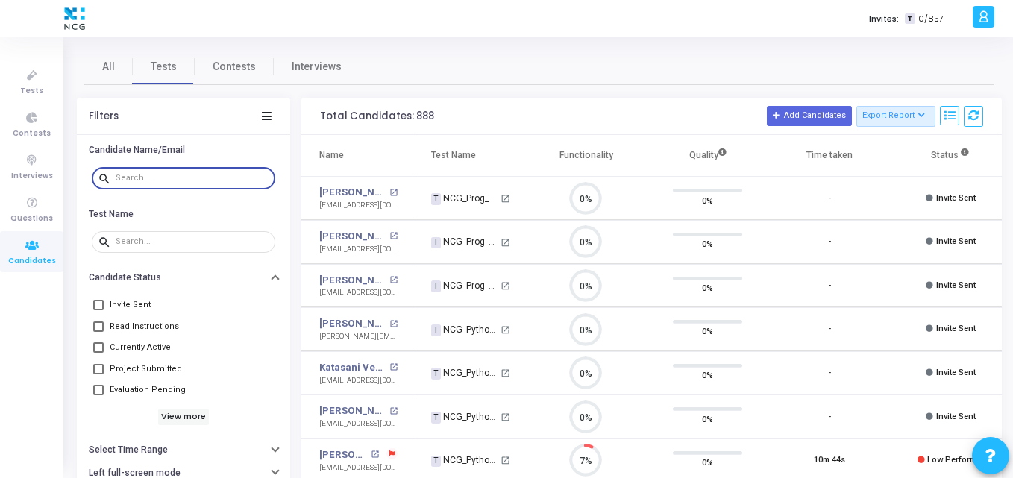
click at [154, 177] on input "text" at bounding box center [193, 178] width 154 height 9
paste input "chavanmegha605@gmaiI.com"
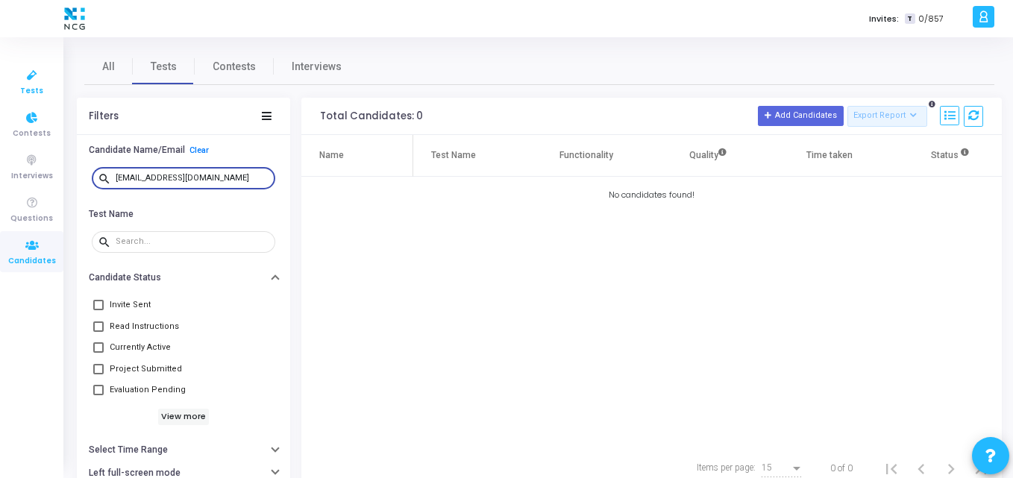
type input "chavanmegha605@gmaiI.com"
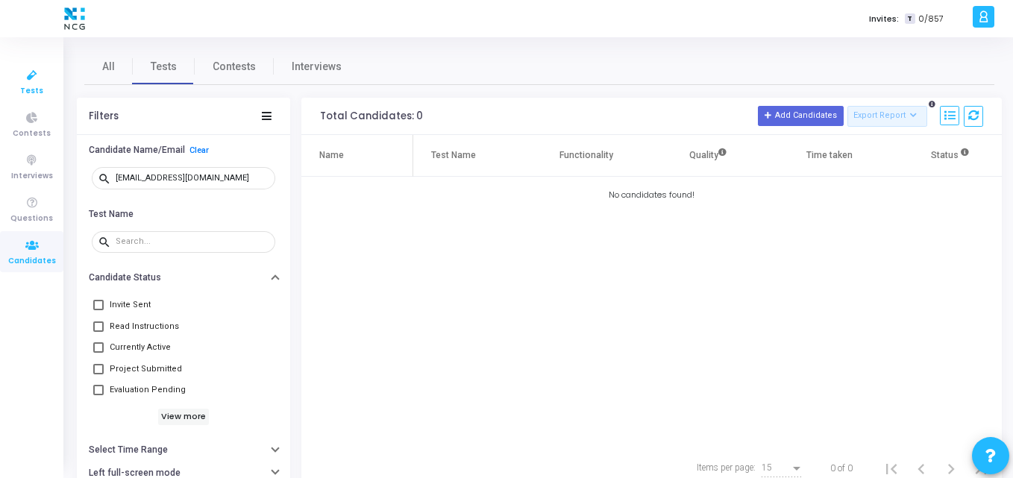
click at [41, 83] on icon at bounding box center [31, 75] width 31 height 19
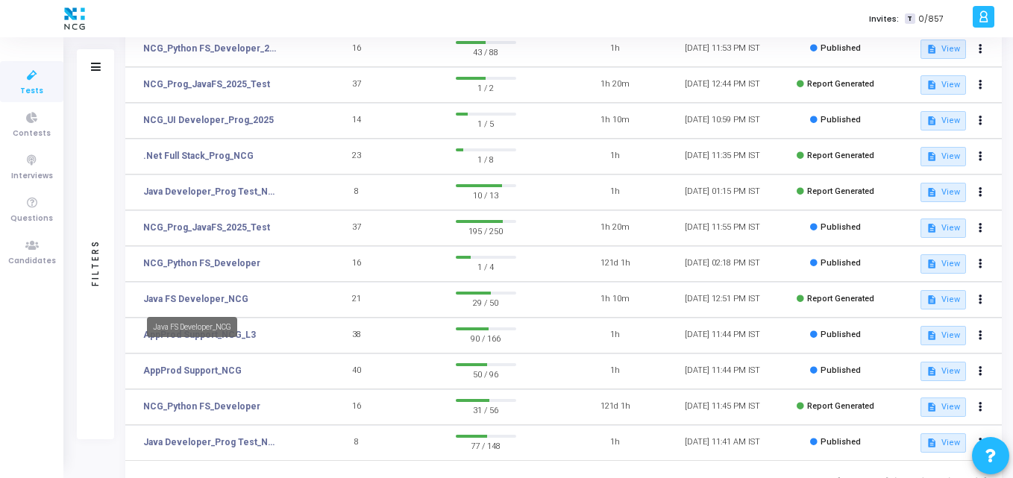
click at [248, 330] on mat-tooltip-component "Java FS Developer_NCG" at bounding box center [192, 327] width 111 height 41
click at [218, 331] on div "Java FS Developer_NCG" at bounding box center [192, 327] width 90 height 20
click at [250, 329] on td "AppProd Support_NCG_L3" at bounding box center [214, 336] width 178 height 36
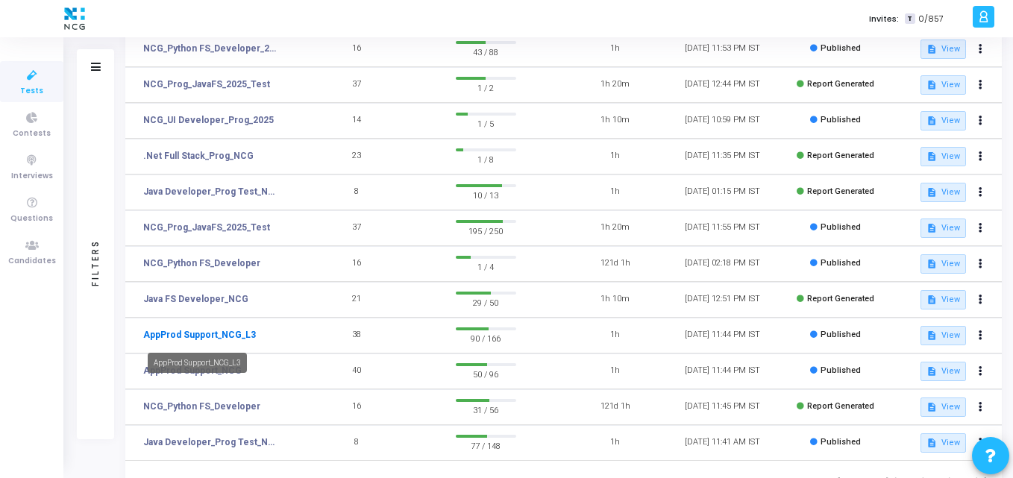
click at [220, 339] on link "AppProd Support_NCG_L3" at bounding box center [199, 334] width 113 height 13
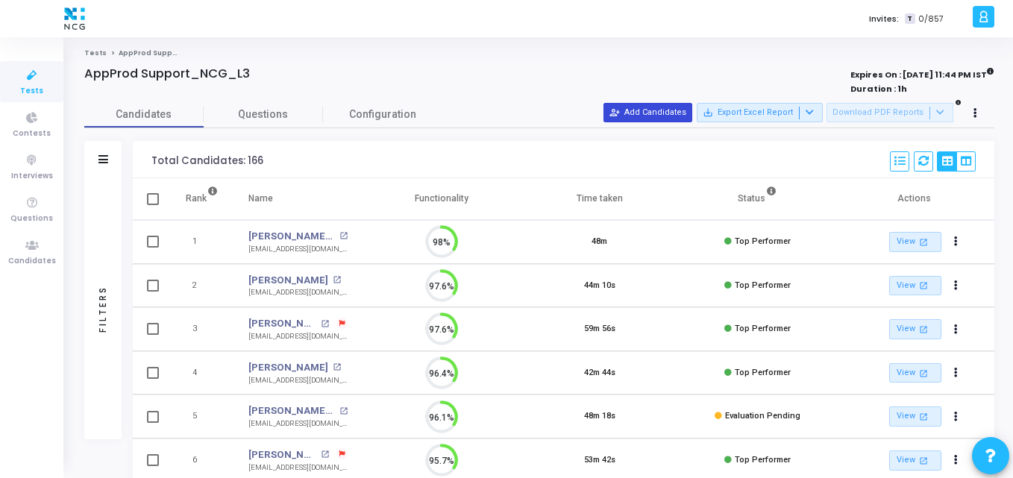
click at [686, 113] on button "person_add_alt Add Candidates" at bounding box center [648, 112] width 89 height 19
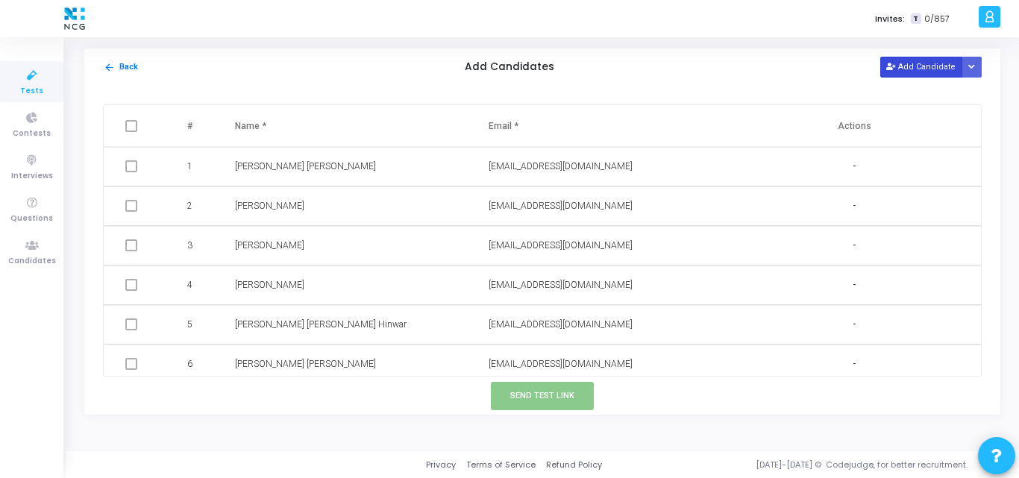
drag, startPoint x: 918, startPoint y: 78, endPoint x: 923, endPoint y: 68, distance: 11.0
click at [923, 68] on div "arrow_back Back Add Candidates Add Candidate Upload Candidate List" at bounding box center [542, 66] width 916 height 37
click at [923, 68] on button "Add Candidate" at bounding box center [921, 67] width 82 height 20
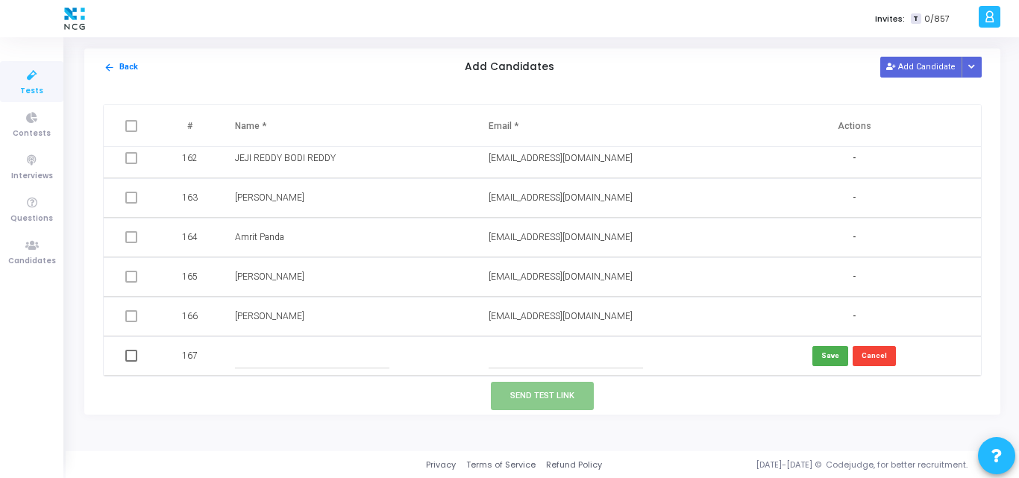
click at [508, 356] on input "text" at bounding box center [566, 356] width 154 height 25
paste input "chavanmegha605@gmaiI.com"
type input "chavanmegha605@gmaiI.com"
click at [331, 364] on input "text" at bounding box center [312, 356] width 154 height 25
paste input "Megha Gajanan Chavan"
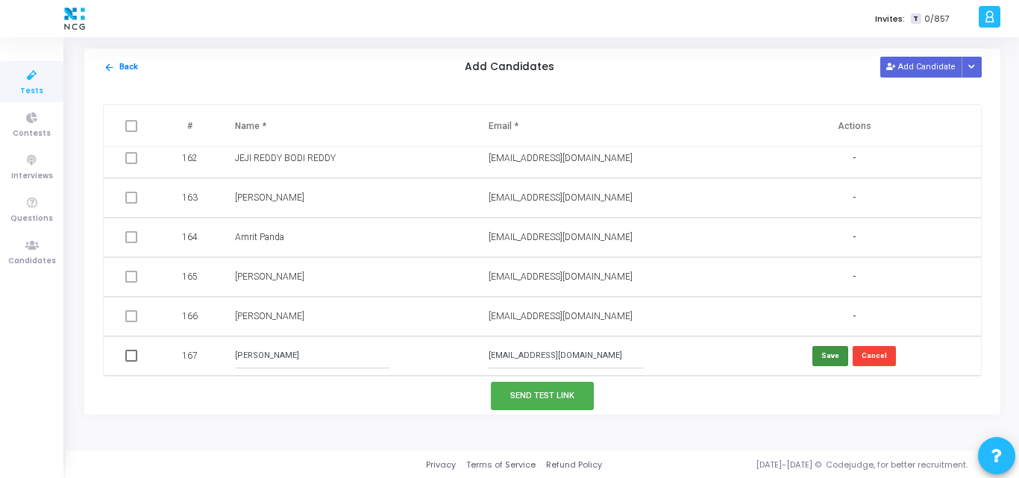
type input "Megha Gajanan Chavan"
click at [821, 353] on button "Save" at bounding box center [830, 356] width 36 height 20
click at [131, 351] on span at bounding box center [131, 356] width 12 height 12
click at [131, 362] on input "checkbox" at bounding box center [131, 362] width 1 height 1
checkbox input "true"
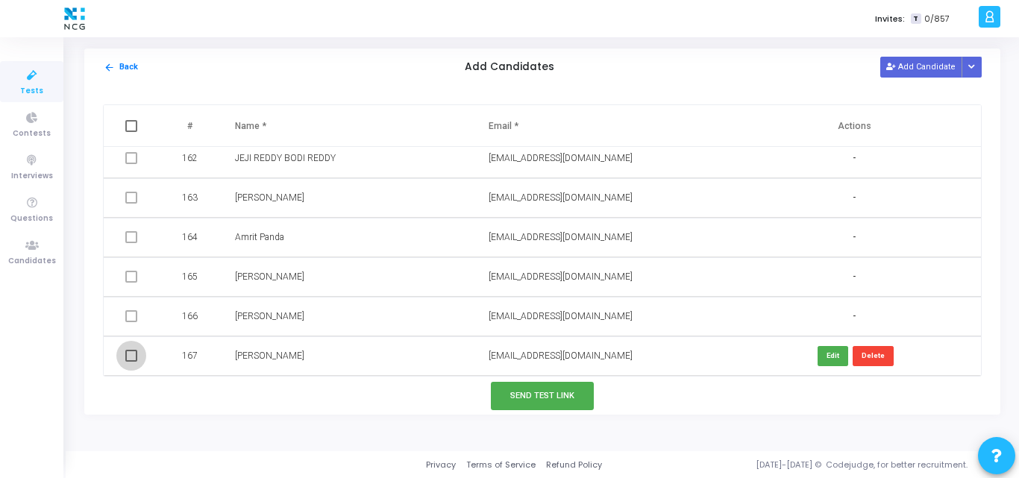
checkbox input "true"
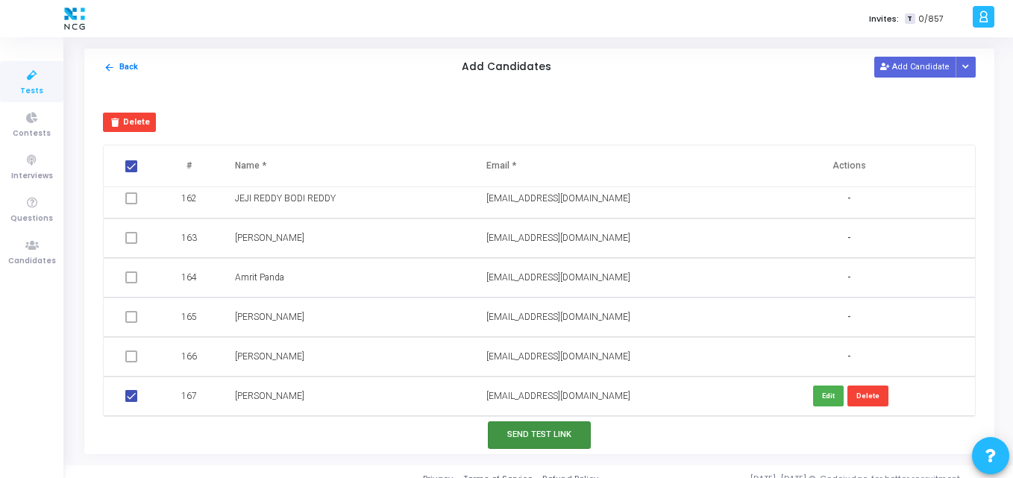
click at [524, 435] on button "Send Test Link" at bounding box center [539, 435] width 103 height 28
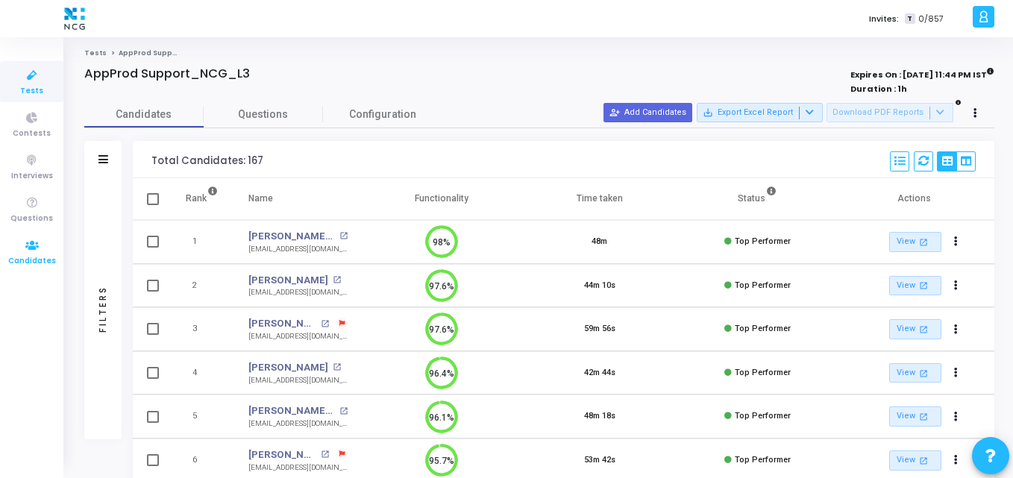
click at [36, 244] on icon at bounding box center [31, 245] width 31 height 19
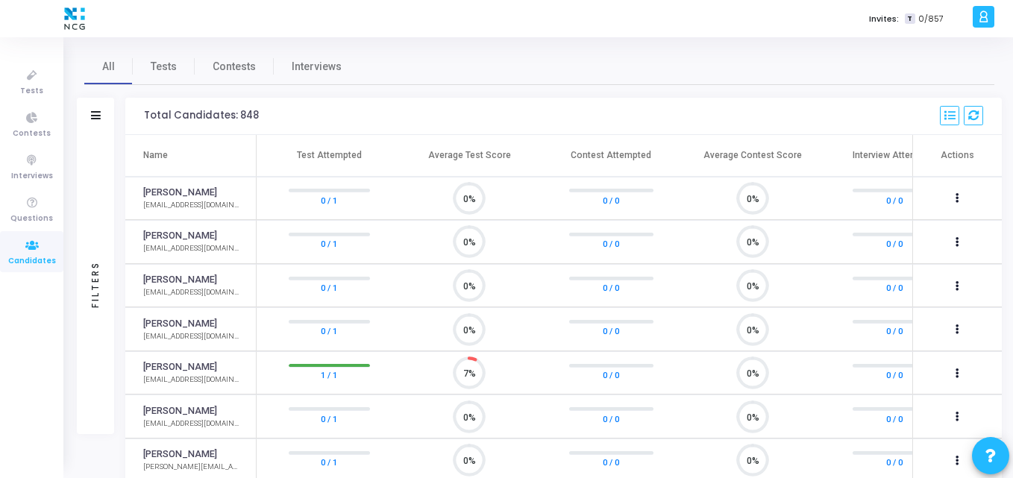
scroll to position [31, 38]
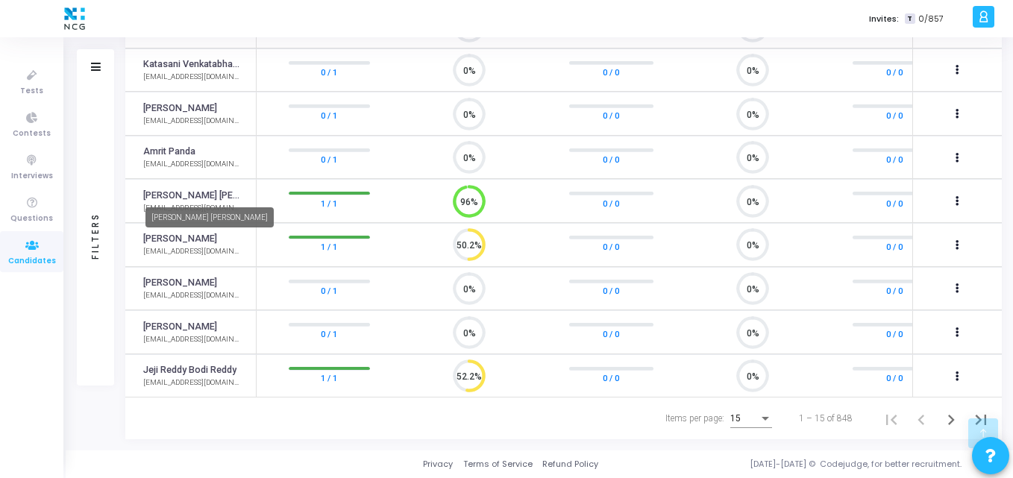
click at [192, 190] on link "[PERSON_NAME] [PERSON_NAME]" at bounding box center [192, 196] width 98 height 14
drag, startPoint x: 358, startPoint y: 181, endPoint x: 191, endPoint y: 191, distance: 167.4
click at [191, 191] on tr "Syed Mohammad Shuaib syedshuaibmohammad@gmail.com 1 / 1 96% 0 / 0 0% 0 / 0 ( ) …" at bounding box center [563, 201] width 877 height 44
click at [191, 191] on link "[PERSON_NAME] [PERSON_NAME]" at bounding box center [192, 196] width 98 height 14
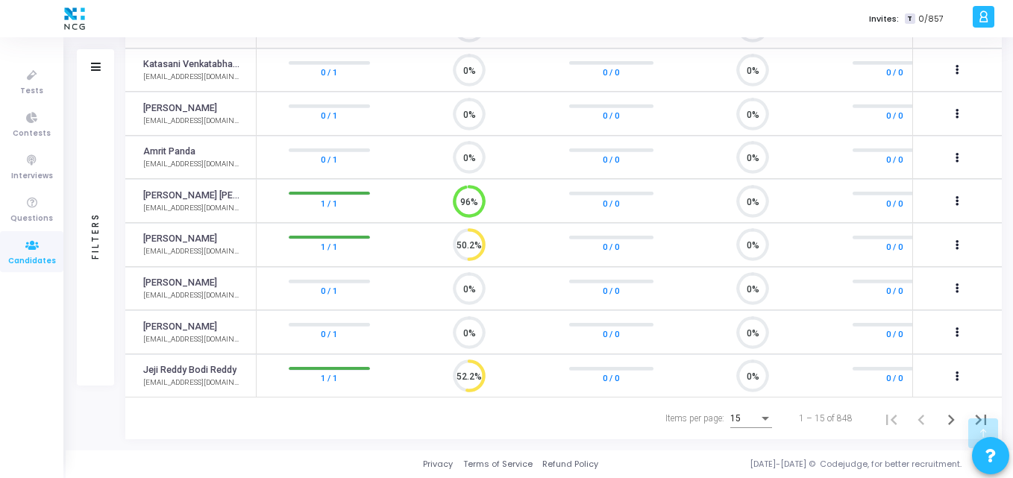
click at [191, 191] on link "[PERSON_NAME] [PERSON_NAME]" at bounding box center [192, 196] width 98 height 14
drag, startPoint x: 191, startPoint y: 191, endPoint x: 454, endPoint y: 186, distance: 262.6
click at [454, 186] on tr "Syed Mohammad Shuaib syedshuaibmohammad@gmail.com 1 / 1 96% 0 / 0 0% 0 / 0 ( ) …" at bounding box center [563, 201] width 877 height 44
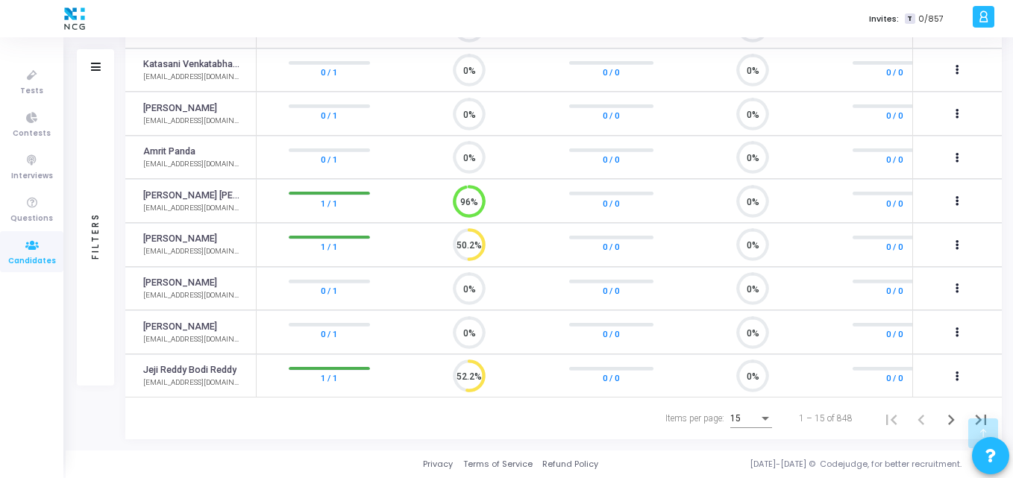
click at [454, 186] on icon "96%" at bounding box center [464, 202] width 44 height 39
click at [174, 189] on link "[PERSON_NAME] [PERSON_NAME]" at bounding box center [192, 196] width 98 height 14
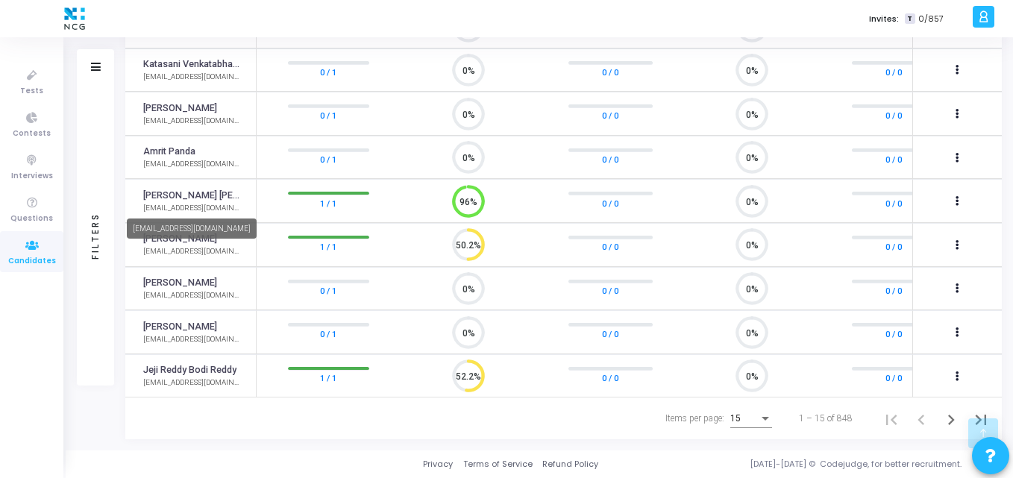
drag, startPoint x: 237, startPoint y: 207, endPoint x: 157, endPoint y: 208, distance: 80.6
click at [171, 189] on link "[PERSON_NAME] [PERSON_NAME]" at bounding box center [192, 196] width 98 height 14
drag, startPoint x: 140, startPoint y: 201, endPoint x: 239, endPoint y: 201, distance: 99.2
click at [239, 201] on td "Syed Mohammad Shuaib syedshuaibmohammad@gmail.com" at bounding box center [190, 201] width 131 height 44
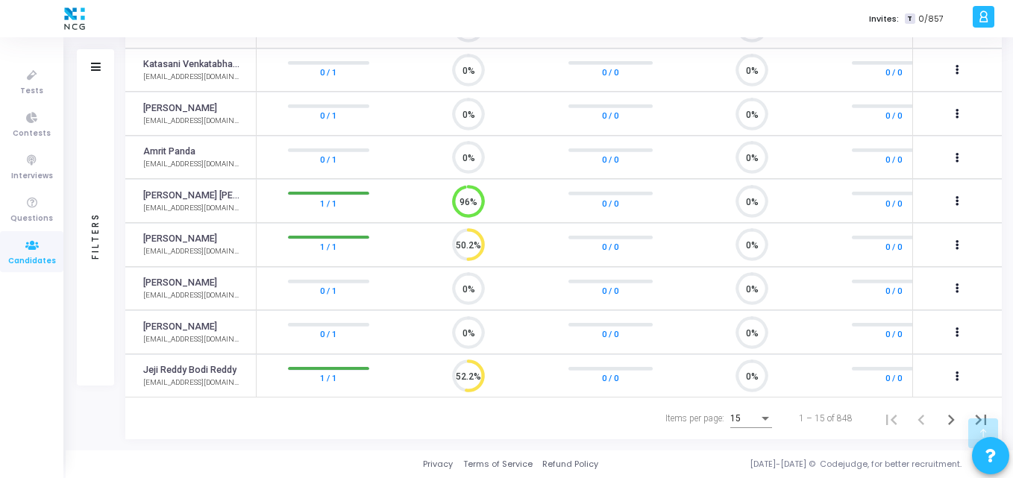
copy div "syedshuaibmohammad@gma"
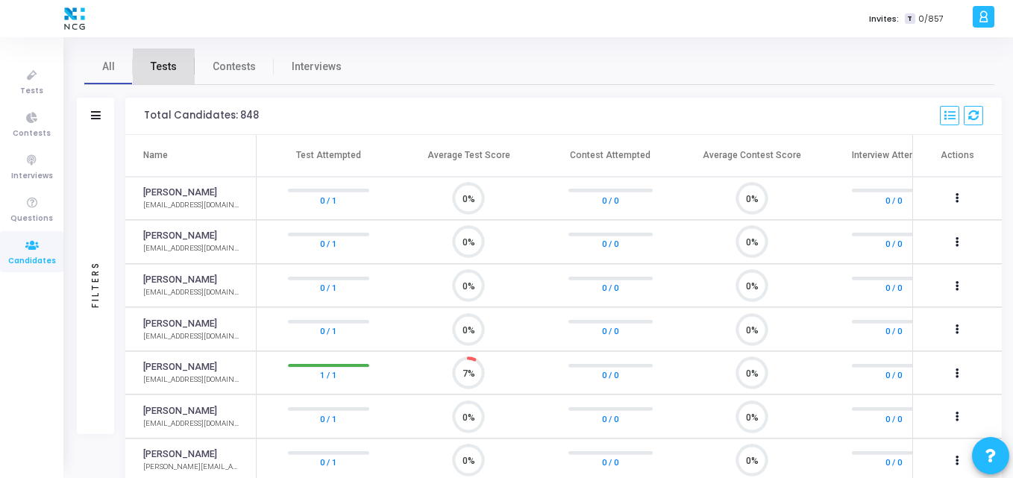
click at [164, 72] on span "Tests" at bounding box center [164, 67] width 26 height 16
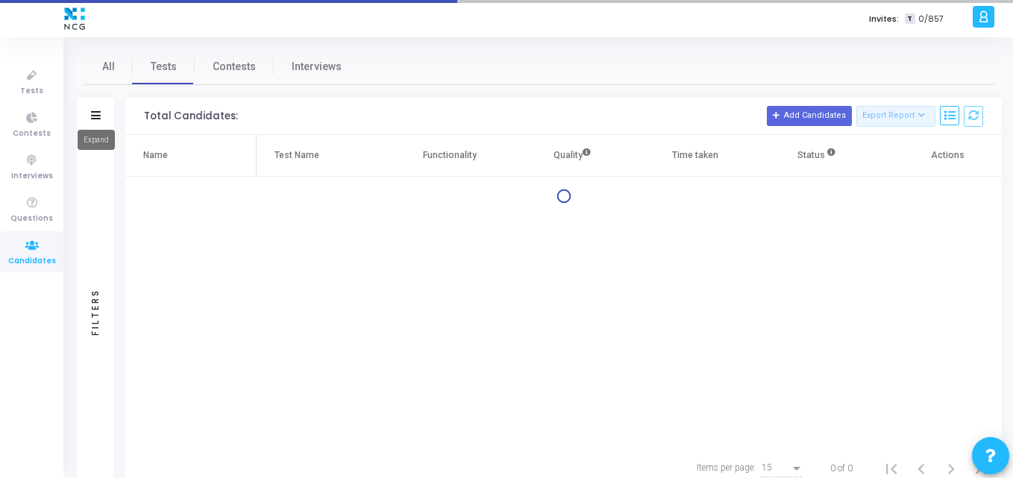
click at [100, 114] on icon at bounding box center [96, 115] width 10 height 8
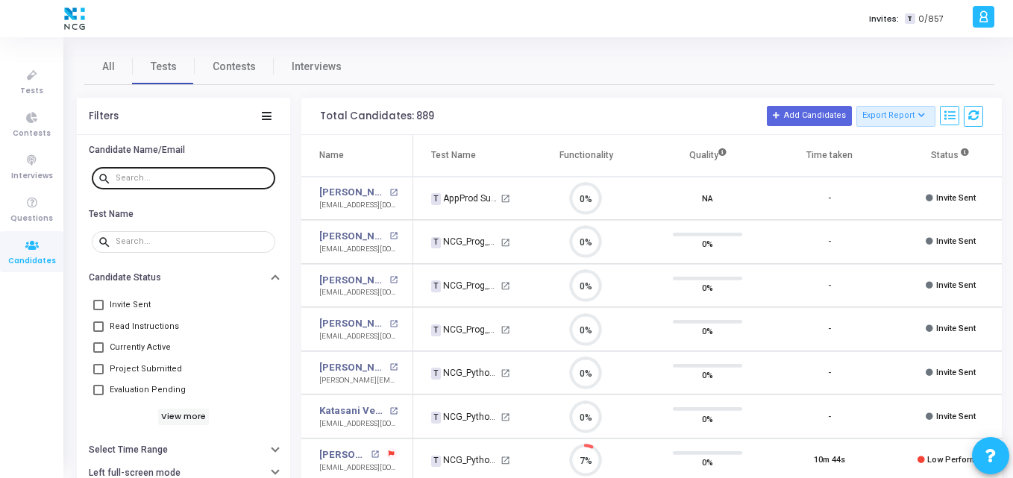
click at [124, 185] on div at bounding box center [193, 178] width 154 height 24
click at [152, 172] on div at bounding box center [193, 178] width 154 height 24
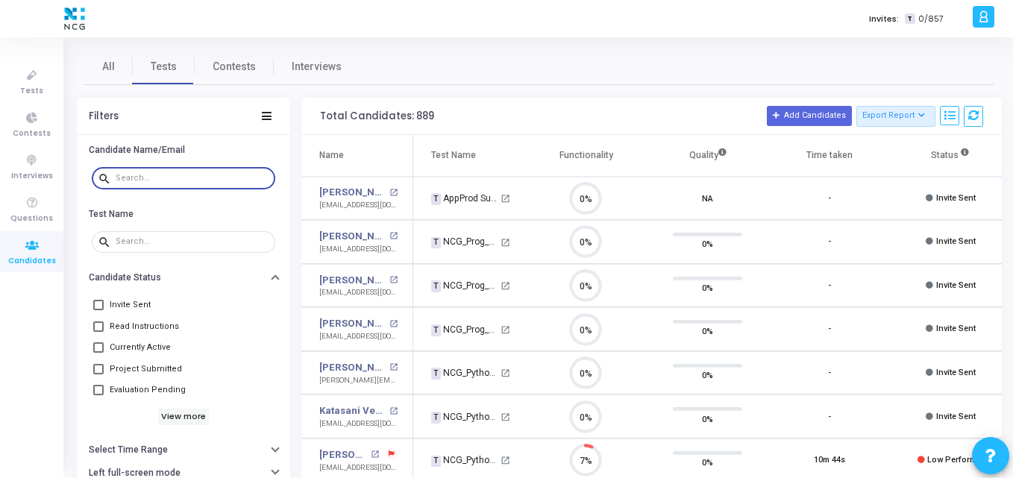
click at [157, 175] on input "text" at bounding box center [193, 178] width 154 height 9
paste input "syedshuaibmohammad@gma"
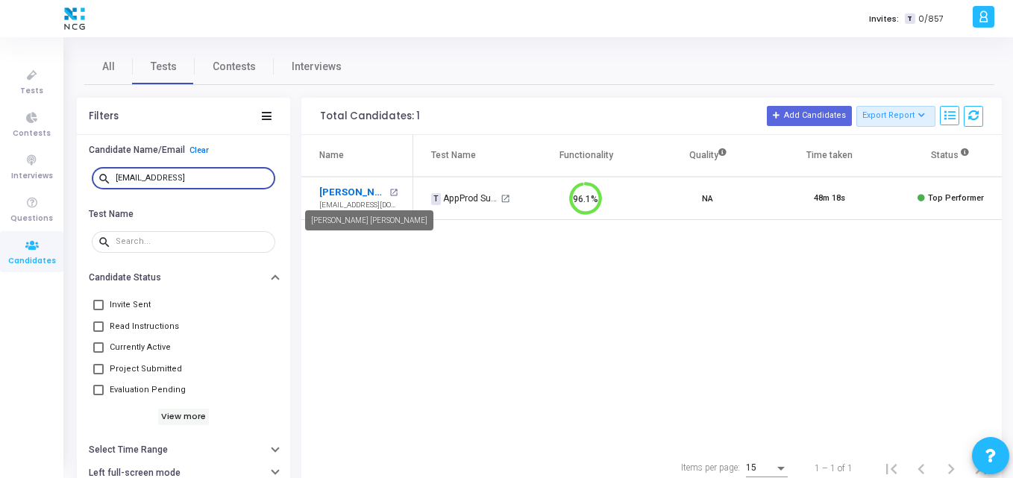
type input "syedshuaibmohammad@gmail"
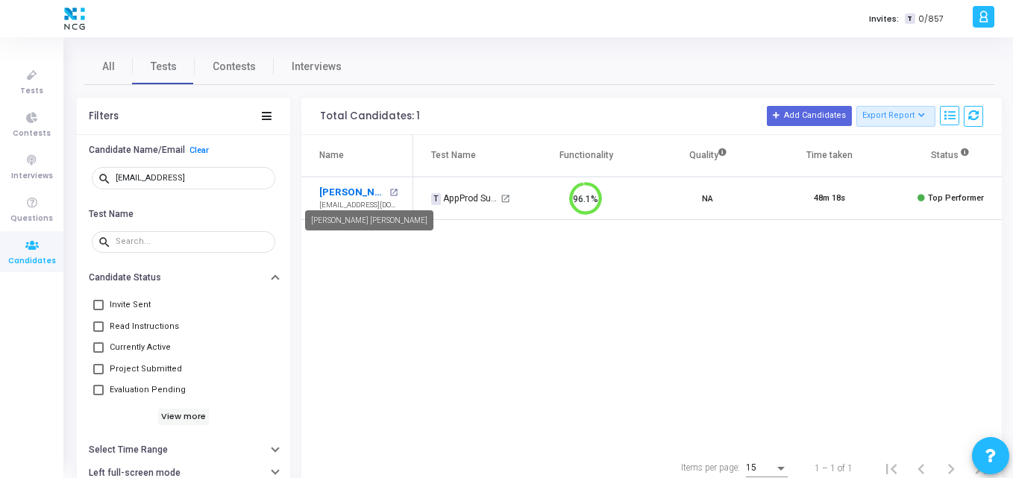
click at [344, 192] on link "[PERSON_NAME] [PERSON_NAME]" at bounding box center [352, 192] width 66 height 15
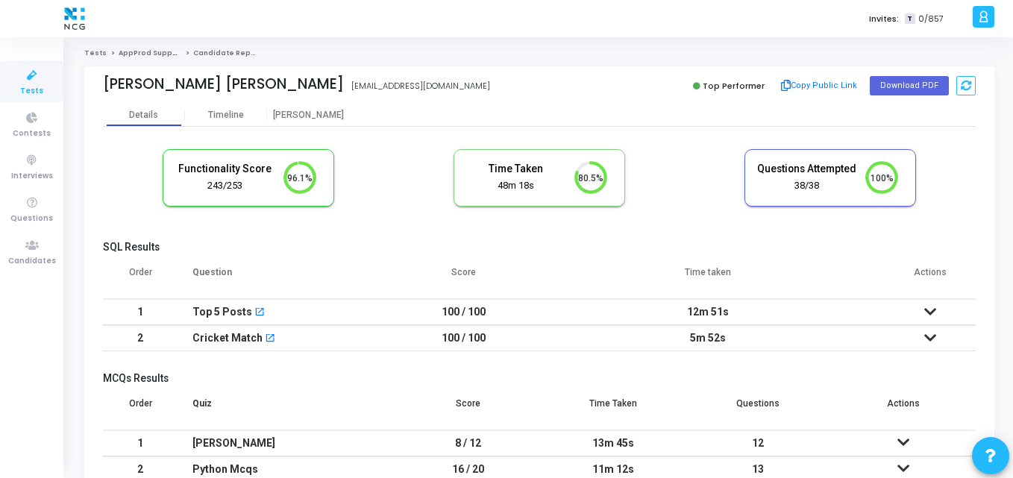
click at [293, 242] on h5 "SQL Results" at bounding box center [539, 247] width 873 height 13
click at [301, 117] on div "[PERSON_NAME]" at bounding box center [308, 115] width 82 height 11
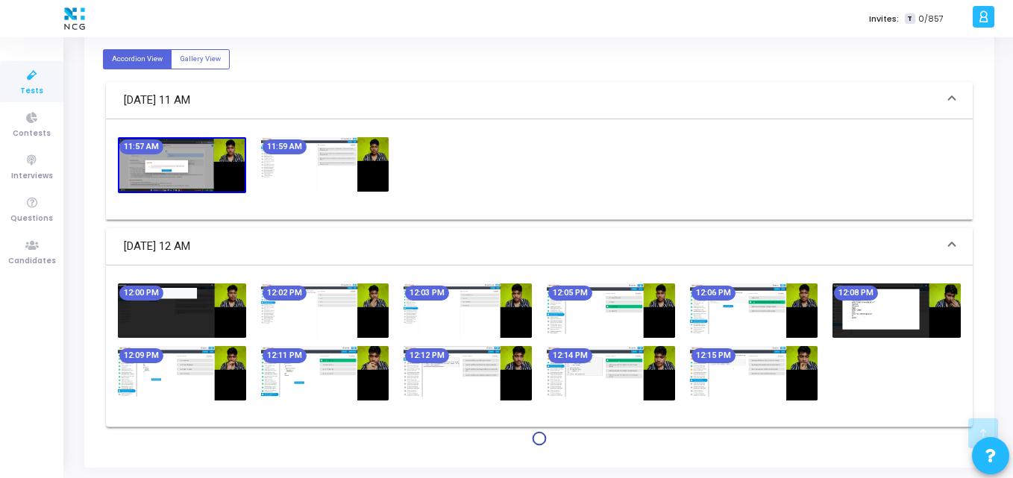
click at [370, 159] on img at bounding box center [325, 164] width 128 height 54
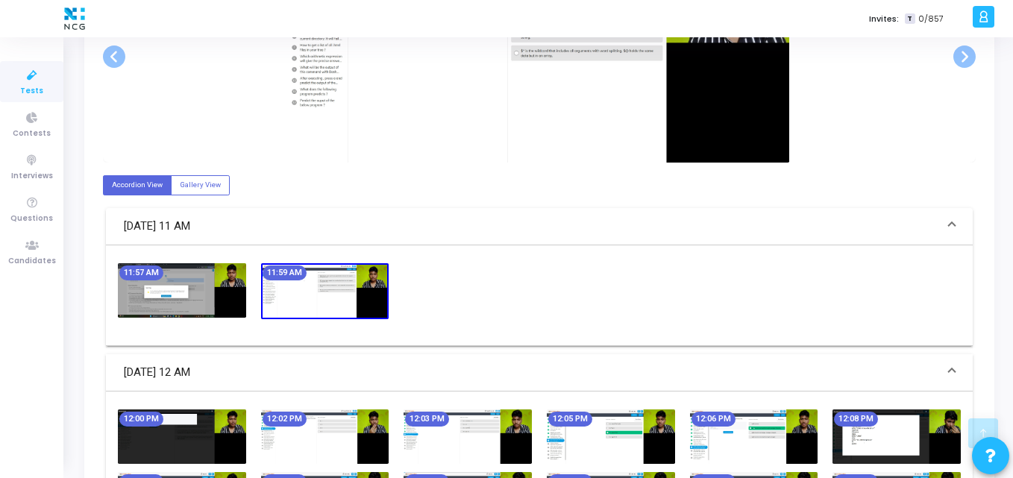
click at [176, 284] on img at bounding box center [182, 290] width 128 height 54
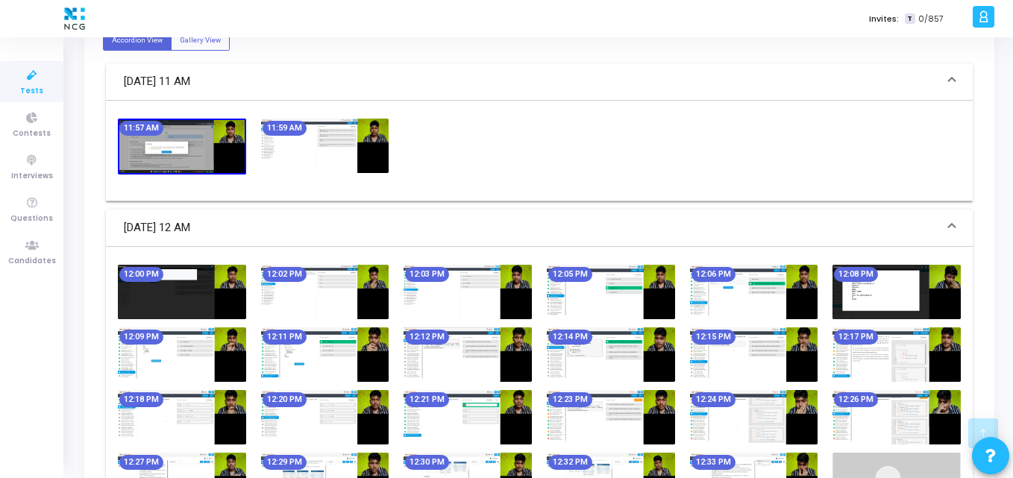
click at [218, 274] on img at bounding box center [182, 292] width 128 height 54
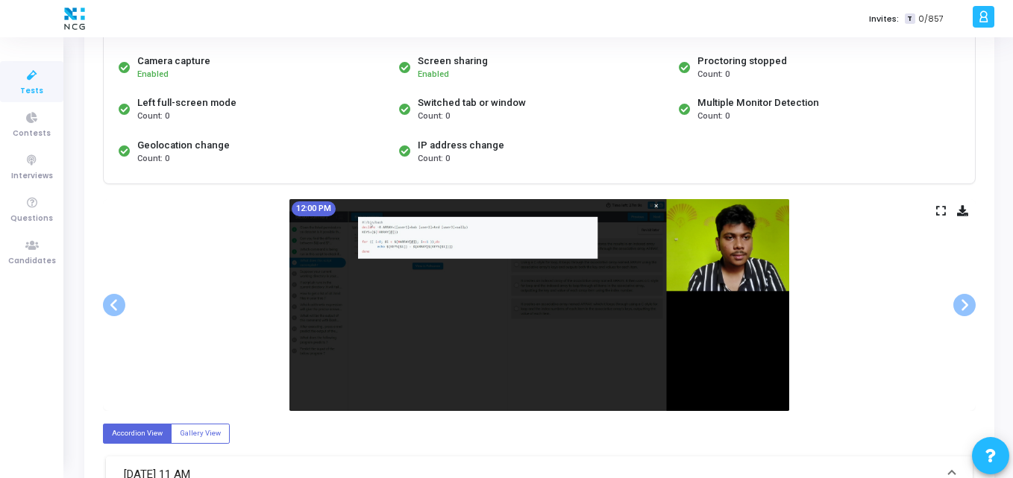
click at [966, 213] on icon at bounding box center [962, 211] width 11 height 8
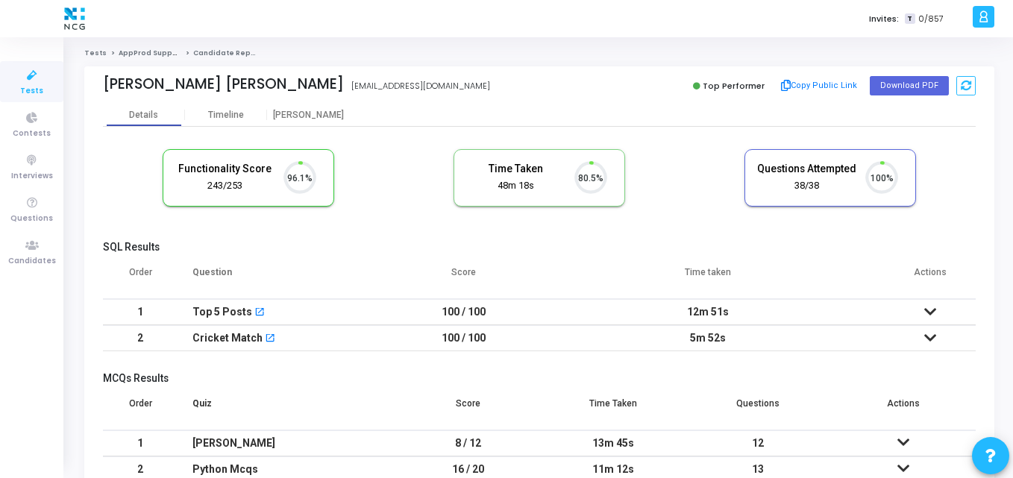
scroll to position [31, 38]
click at [897, 89] on button "Download PDF" at bounding box center [909, 85] width 79 height 19
